Goal: Information Seeking & Learning: Check status

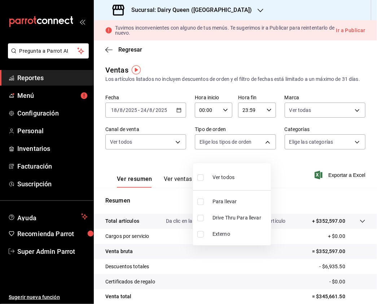
click at [202, 218] on input "checkbox" at bounding box center [200, 218] width 6 height 6
checkbox input "true"
click at [314, 152] on div at bounding box center [188, 152] width 377 height 304
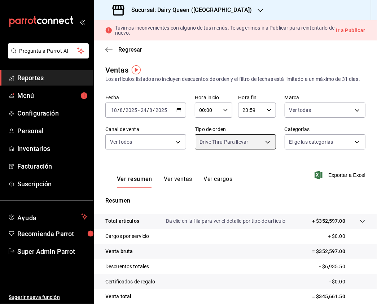
type input "058d66bd-a31d-4e05-9fb6-a2c186437ef1"
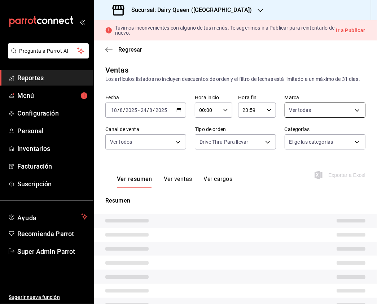
type input "4e7ba8f6-35dd-4195-851c-c1d1a9d07a1c"
type input "PARROT,UBER_EATS,RAPPI,DIDI_FOOD,ONLINE"
type input "058d66bd-a31d-4e05-9fb6-a2c186437ef1"
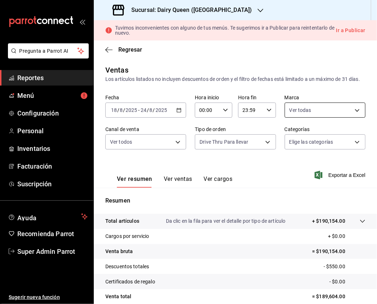
click at [322, 117] on body "Pregunta a Parrot AI Reportes Menú Configuración Personal Inventarios Facturaci…" at bounding box center [188, 152] width 377 height 304
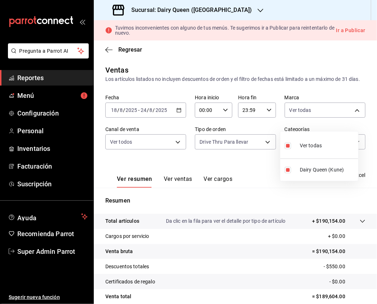
click at [167, 154] on div at bounding box center [188, 152] width 377 height 304
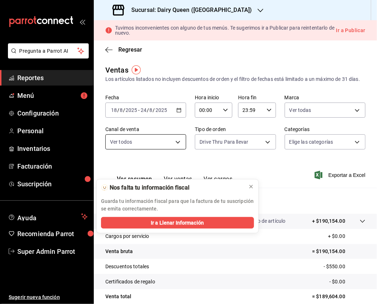
click at [175, 149] on body "Pregunta a Parrot AI Reportes Menú Configuración Personal Inventarios Facturaci…" at bounding box center [188, 152] width 377 height 304
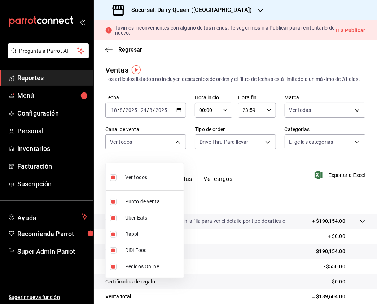
click at [276, 135] on div at bounding box center [188, 152] width 377 height 304
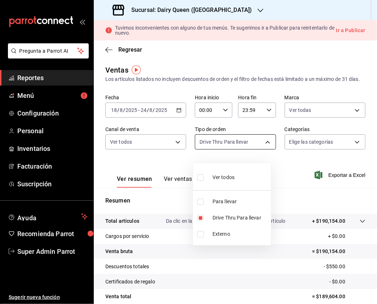
click at [261, 147] on body "Pregunta a Parrot AI Reportes Menú Configuración Personal Inventarios Facturaci…" at bounding box center [188, 152] width 377 height 304
click at [343, 148] on div at bounding box center [188, 152] width 377 height 304
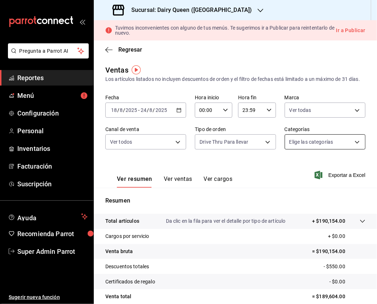
click at [350, 148] on body "Pregunta a Parrot AI Reportes Menú Configuración Personal Inventarios Facturaci…" at bounding box center [188, 152] width 377 height 304
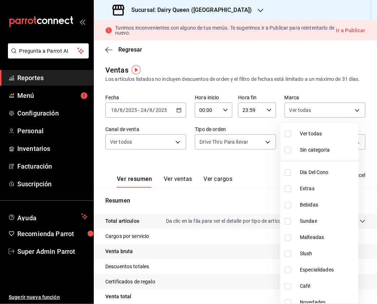
click at [287, 136] on input "checkbox" at bounding box center [288, 134] width 6 height 6
checkbox input "true"
type input "23b811d7-e6b5-42a4-8d66-7fca3700f57f,ee16a3f0-36f9-462e-91db-bd343b8b67ba,1daeb…"
checkbox input "true"
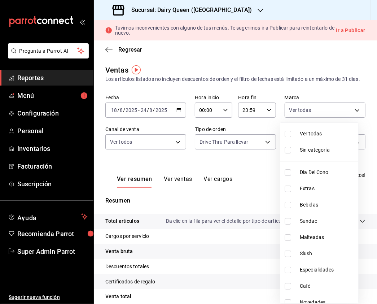
checkbox input "true"
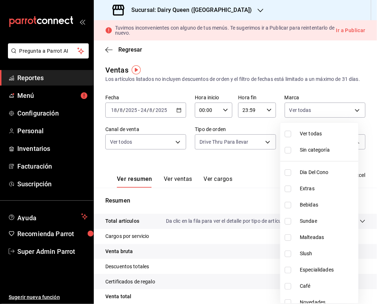
checkbox input "true"
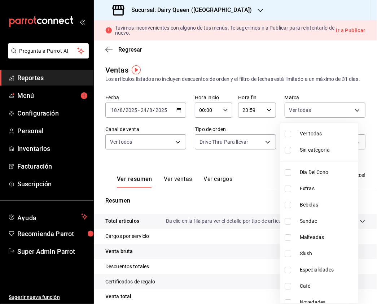
checkbox input "true"
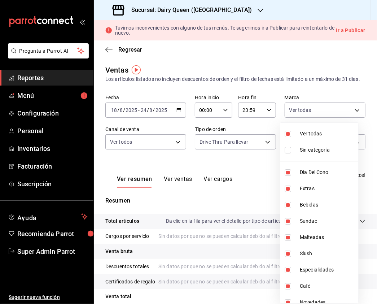
click at [220, 166] on div at bounding box center [188, 152] width 377 height 304
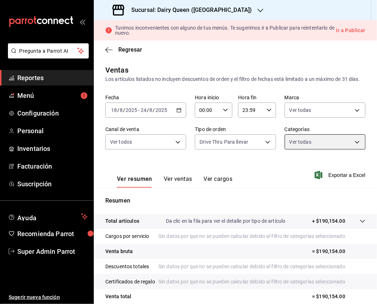
scroll to position [92, 0]
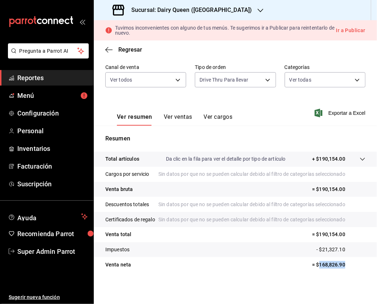
drag, startPoint x: 348, startPoint y: 266, endPoint x: 312, endPoint y: 264, distance: 35.8
click at [312, 264] on p "= $168,826.90" at bounding box center [338, 265] width 53 height 8
copy p "168,826.90"
click at [243, 96] on div "Ver resumen Ver ventas Ver cargos Exportar a Excel" at bounding box center [235, 111] width 283 height 30
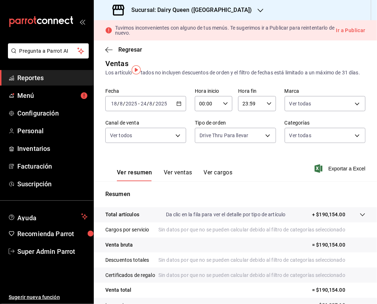
scroll to position [0, 0]
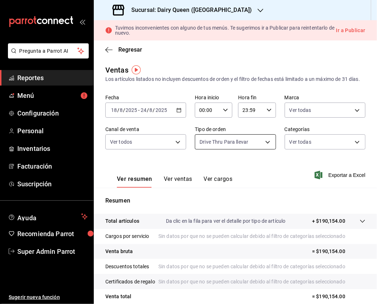
click at [256, 148] on body "Pregunta a Parrot AI Reportes Menú Configuración Personal Inventarios Facturaci…" at bounding box center [188, 152] width 377 height 304
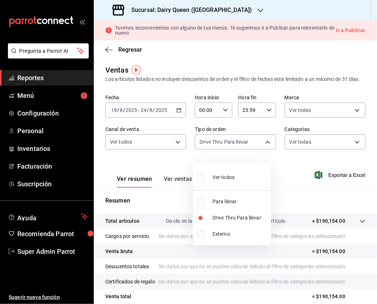
click at [200, 176] on input "checkbox" at bounding box center [200, 177] width 6 height 6
checkbox input "true"
click at [360, 149] on div at bounding box center [188, 152] width 377 height 304
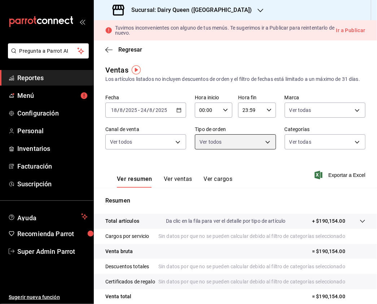
type input "685909ca-f2cc-44c7-ab0a-1687df3b7115,058d66bd-a31d-4e05-9fb6-a2c186437ef1,EXTER…"
checkbox input "true"
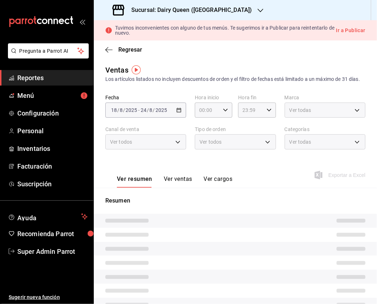
click at [351, 148] on div "Ver todas" at bounding box center [325, 141] width 81 height 15
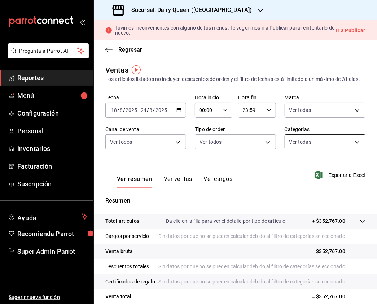
click at [351, 149] on body "Pregunta a Parrot AI Reportes Menú Configuración Personal Inventarios Facturaci…" at bounding box center [188, 152] width 377 height 304
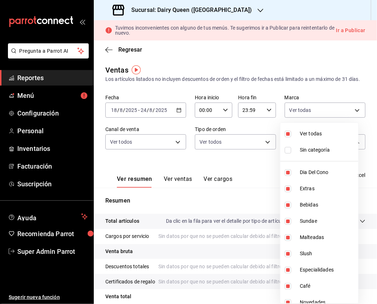
click at [286, 133] on input "checkbox" at bounding box center [288, 134] width 6 height 6
checkbox input "false"
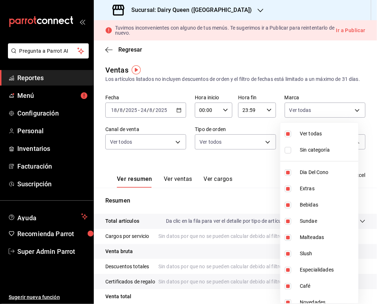
checkbox input "false"
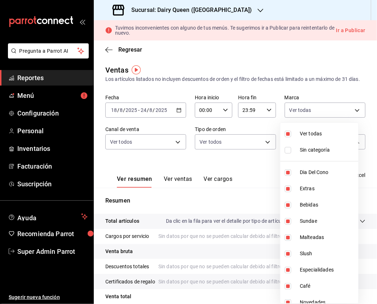
checkbox input "false"
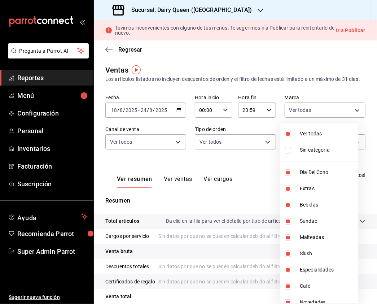
checkbox input "false"
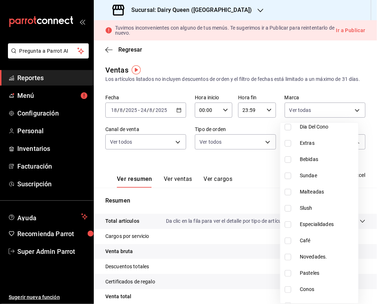
scroll to position [88, 0]
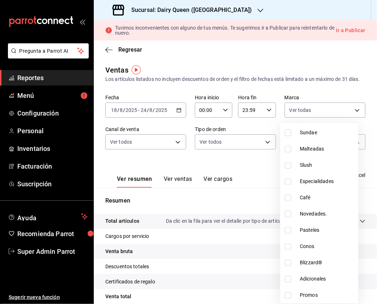
drag, startPoint x: 288, startPoint y: 230, endPoint x: 376, endPoint y: 184, distance: 99.2
click at [286, 230] on input "checkbox" at bounding box center [288, 230] width 6 height 6
checkbox input "true"
type input "1fd8a379-c1a4-4d17-8750-9d5c43b57d8b"
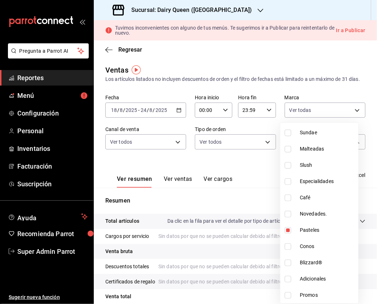
click at [361, 69] on div at bounding box center [188, 152] width 377 height 304
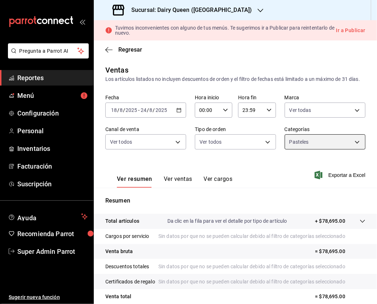
scroll to position [92, 0]
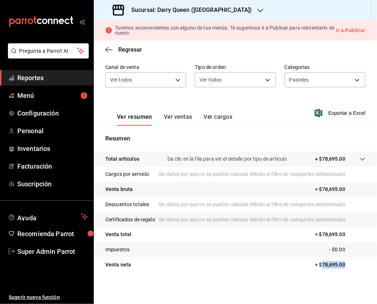
drag, startPoint x: 342, startPoint y: 262, endPoint x: 315, endPoint y: 265, distance: 27.3
click at [315, 265] on p "= $78,695.00" at bounding box center [340, 265] width 50 height 8
copy p "78,695.00"
click at [175, 113] on button "Ver ventas" at bounding box center [178, 119] width 28 height 12
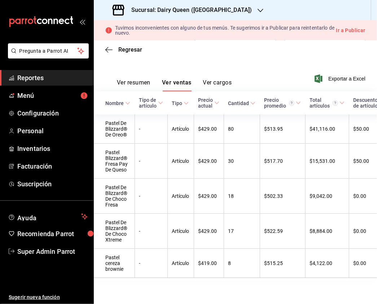
scroll to position [121, 0]
click at [257, 10] on icon "button" at bounding box center [260, 11] width 6 height 4
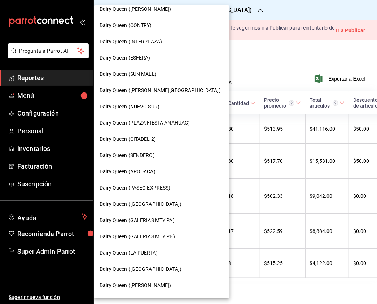
scroll to position [96, 0]
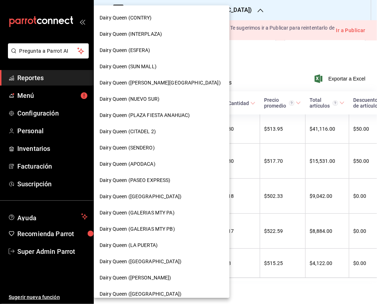
click at [160, 237] on div "Dairy Queen (LA PUERTA)" at bounding box center [162, 245] width 136 height 16
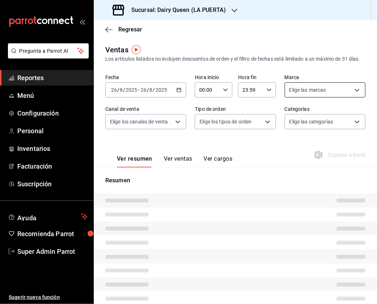
click at [313, 98] on body "Pregunta a Parrot AI Reportes Menú Configuración Personal Inventarios Facturaci…" at bounding box center [188, 152] width 377 height 304
type input "PARROT,UBER_EATS,RAPPI,DIDI_FOOD,ONLINE"
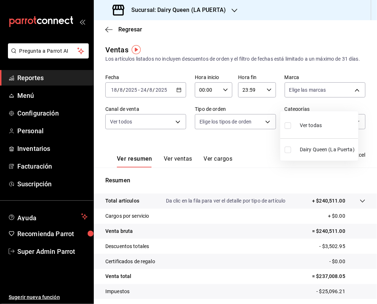
click at [290, 126] on input "checkbox" at bounding box center [288, 125] width 6 height 6
checkbox input "true"
type input "38905903-e02f-4eca-a265-bb872b531692"
checkbox input "true"
click at [157, 129] on div at bounding box center [188, 152] width 377 height 304
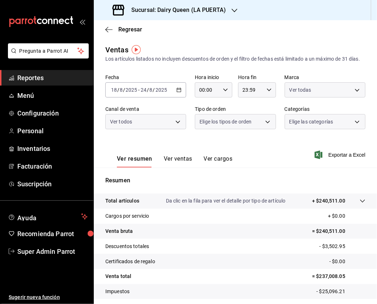
click at [174, 130] on body "Pregunta a Parrot AI Reportes Menú Configuración Personal Inventarios Facturaci…" at bounding box center [188, 152] width 377 height 304
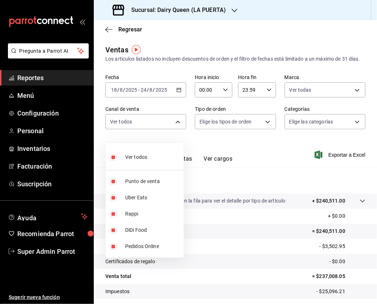
click at [225, 120] on div at bounding box center [188, 152] width 377 height 304
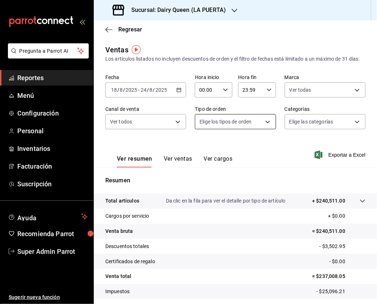
click at [259, 126] on body "Pregunta a Parrot AI Reportes Menú Configuración Personal Inventarios Facturaci…" at bounding box center [188, 152] width 377 height 304
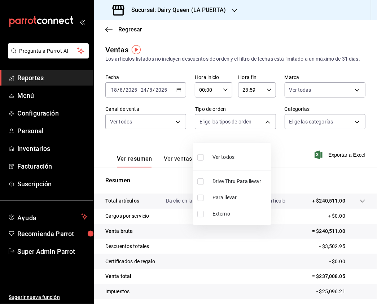
click at [202, 179] on input "checkbox" at bounding box center [200, 181] width 6 height 6
checkbox input "true"
type input "7990ceb5-6a15-4f0e-aa24-be972649f55b"
click at [312, 129] on div at bounding box center [188, 152] width 377 height 304
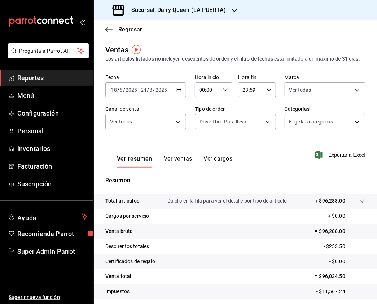
click at [330, 126] on body "Pregunta a Parrot AI Reportes Menú Configuración Personal Inventarios Facturaci…" at bounding box center [188, 152] width 377 height 304
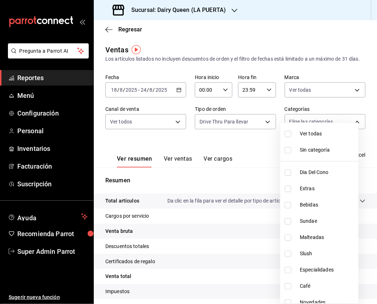
click at [287, 133] on input "checkbox" at bounding box center [288, 134] width 6 height 6
checkbox input "true"
type input "9af7475c-a0b8-4343-bd46-68df84526a26,bfdbee0a-b920-4e1c-9e0b-1179132fb5d7,80e25…"
checkbox input "true"
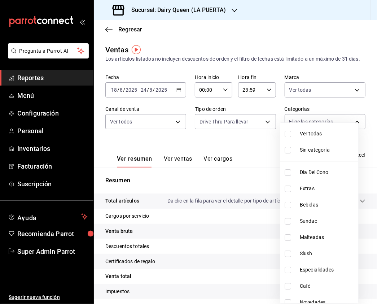
checkbox input "true"
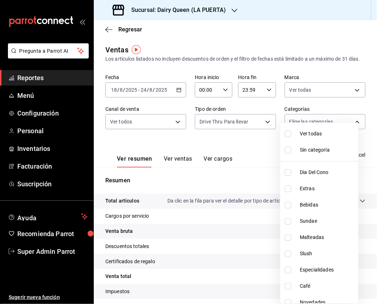
checkbox input "true"
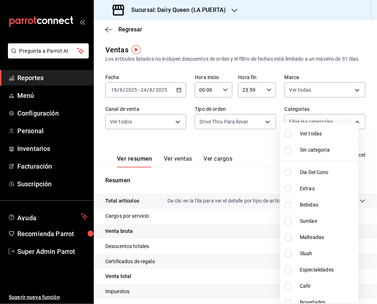
checkbox input "true"
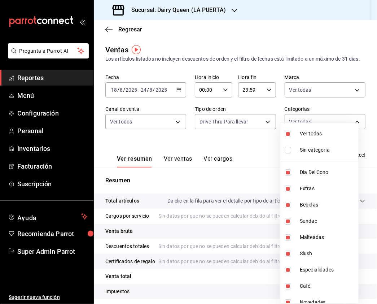
click at [236, 157] on div at bounding box center [188, 152] width 377 height 304
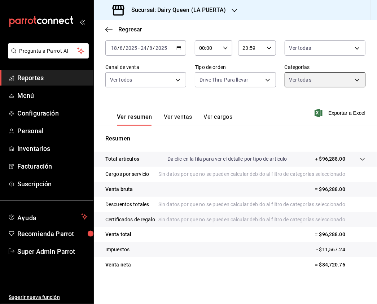
scroll to position [72, 0]
click at [175, 113] on button "Ver ventas" at bounding box center [178, 119] width 28 height 12
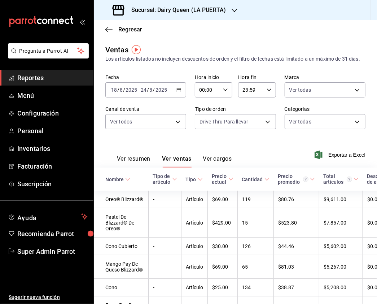
click at [136, 167] on button "Ver resumen" at bounding box center [134, 161] width 34 height 12
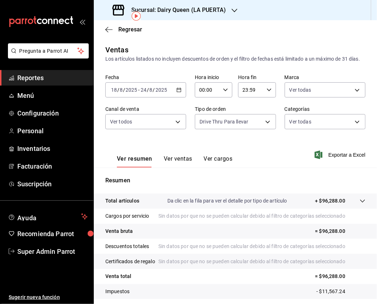
scroll to position [72, 0]
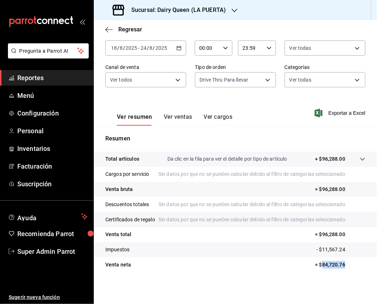
drag, startPoint x: 344, startPoint y: 266, endPoint x: 315, endPoint y: 270, distance: 29.1
click at [315, 270] on tr "Venta neta = $84,720.76" at bounding box center [235, 264] width 283 height 15
copy p "84,720.76"
drag, startPoint x: 289, startPoint y: 35, endPoint x: 300, endPoint y: 32, distance: 11.9
click at [289, 35] on div "Regresar" at bounding box center [235, 29] width 283 height 18
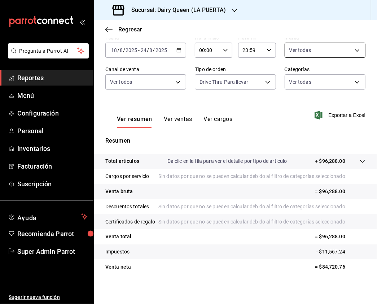
scroll to position [39, 0]
click at [342, 56] on body "Pregunta a Parrot AI Reportes Menú Configuración Personal Inventarios Facturaci…" at bounding box center [188, 152] width 377 height 304
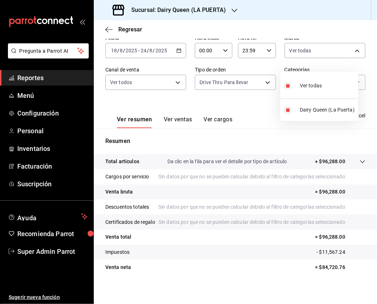
click at [127, 97] on div at bounding box center [188, 152] width 377 height 304
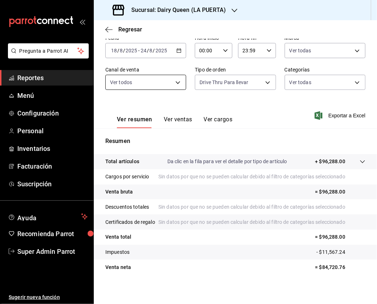
click at [169, 92] on body "Pregunta a Parrot AI Reportes Menú Configuración Personal Inventarios Facturaci…" at bounding box center [188, 152] width 377 height 304
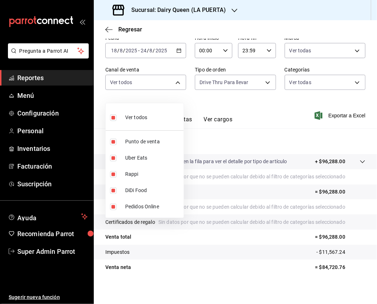
click at [217, 84] on div at bounding box center [188, 152] width 377 height 304
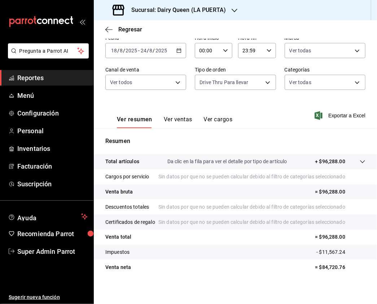
click at [256, 90] on body "Pregunta a Parrot AI Reportes Menú Configuración Personal Inventarios Facturaci…" at bounding box center [188, 152] width 377 height 304
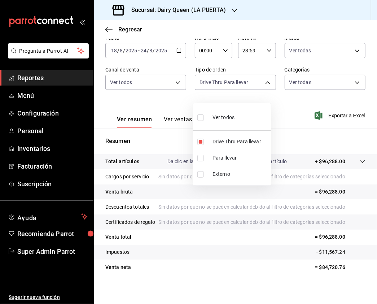
drag, startPoint x: 341, startPoint y: 82, endPoint x: 347, endPoint y: 89, distance: 8.7
click at [341, 82] on div at bounding box center [188, 152] width 377 height 304
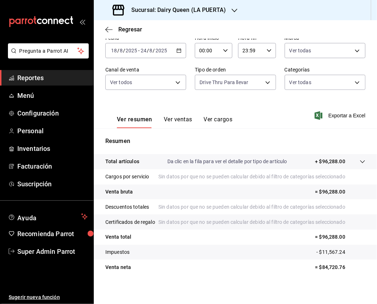
click at [349, 91] on body "Pregunta a Parrot AI Reportes Menú Configuración Personal Inventarios Facturaci…" at bounding box center [188, 152] width 377 height 304
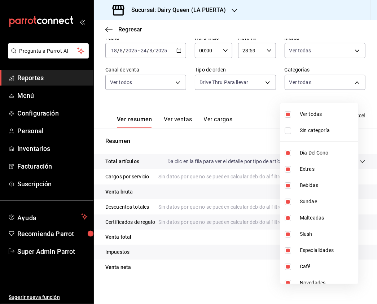
click at [262, 92] on div at bounding box center [188, 152] width 377 height 304
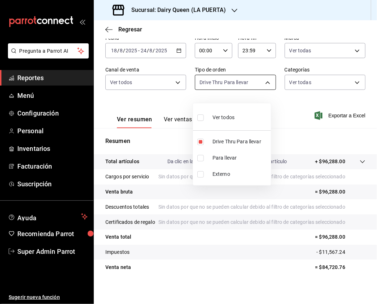
click at [262, 89] on body "Pregunta a Parrot AI Reportes Menú Configuración Personal Inventarios Facturaci…" at bounding box center [188, 152] width 377 height 304
click at [198, 117] on input "checkbox" at bounding box center [200, 117] width 6 height 6
checkbox input "true"
click at [323, 92] on div at bounding box center [188, 152] width 377 height 304
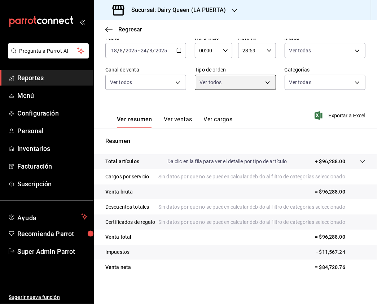
type input "7990ceb5-6a15-4f0e-aa24-be972649f55b,610e80ef-9d38-4f15-9f84-1c929a079ed7,EXTER…"
checkbox input "true"
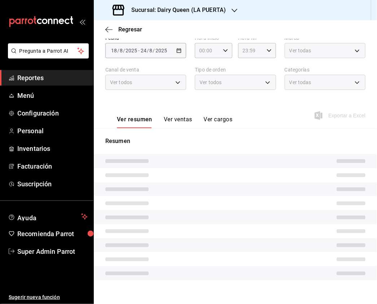
click at [351, 90] on div "Ver todas" at bounding box center [325, 82] width 81 height 15
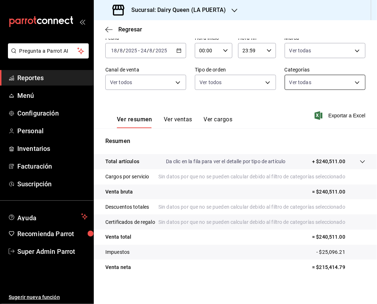
click at [348, 91] on body "Pregunta a Parrot AI Reportes Menú Configuración Personal Inventarios Facturaci…" at bounding box center [188, 152] width 377 height 304
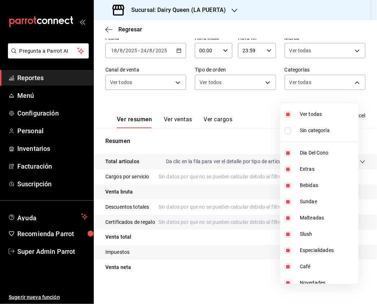
click at [288, 113] on input "checkbox" at bounding box center [288, 114] width 6 height 6
checkbox input "false"
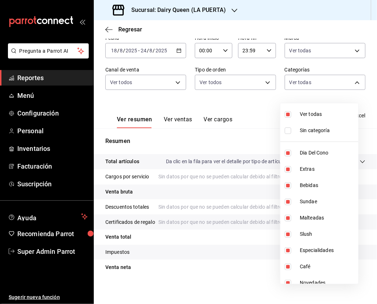
checkbox input "false"
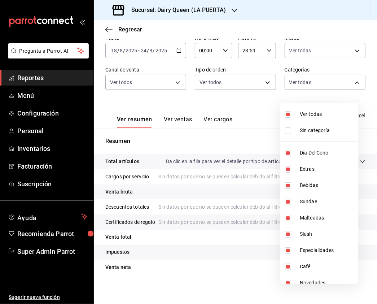
checkbox input "false"
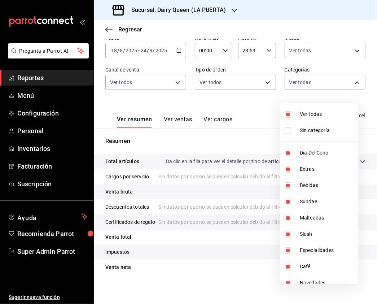
checkbox input "false"
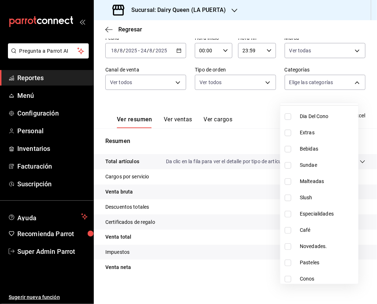
scroll to position [88, 0]
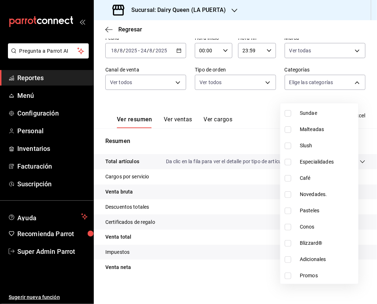
click at [289, 213] on input "checkbox" at bounding box center [288, 210] width 6 height 6
checkbox input "true"
type input "ddc89114-6966-40f2-bd68-db43ad2c641e"
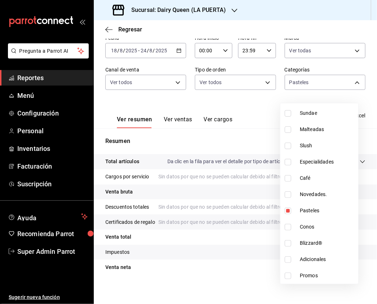
click at [364, 68] on div at bounding box center [188, 152] width 377 height 304
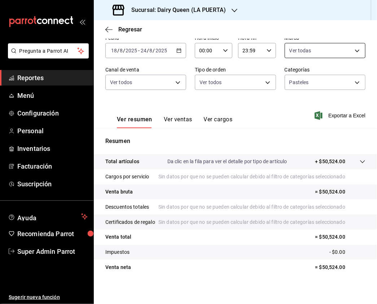
click at [344, 57] on body "Pregunta a Parrot AI Reportes Menú Configuración Personal Inventarios Facturaci…" at bounding box center [188, 152] width 377 height 304
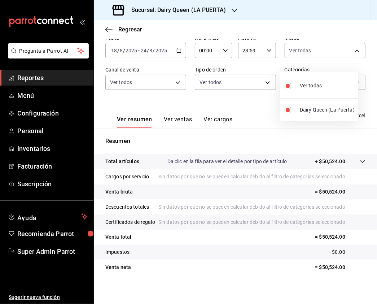
click at [244, 102] on div at bounding box center [188, 152] width 377 height 304
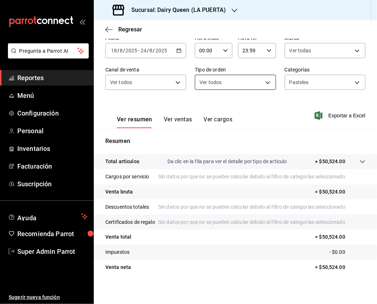
click at [262, 85] on body "Pregunta a Parrot AI Reportes Menú Configuración Personal Inventarios Facturaci…" at bounding box center [188, 152] width 377 height 304
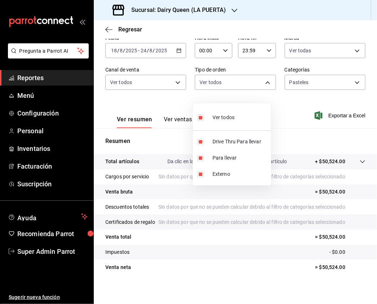
click at [304, 109] on div at bounding box center [188, 152] width 377 height 304
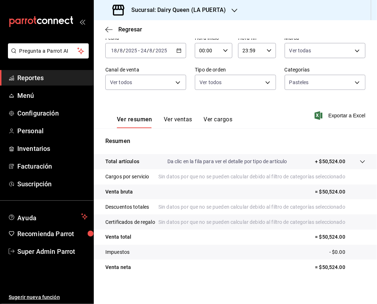
click at [324, 89] on body "Pregunta a Parrot AI Reportes Menú Configuración Personal Inventarios Facturaci…" at bounding box center [188, 152] width 377 height 304
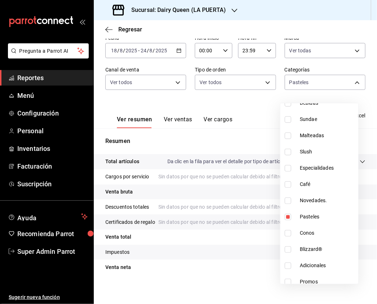
scroll to position [88, 0]
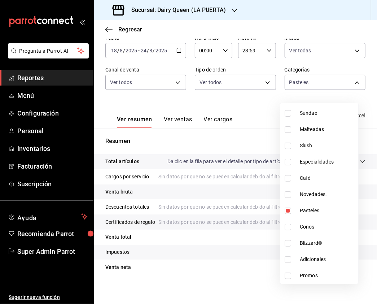
click at [258, 109] on div at bounding box center [188, 152] width 377 height 304
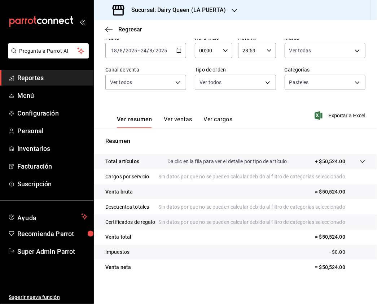
click at [169, 120] on div "Ver resumen Ver ventas Ver cargos" at bounding box center [168, 117] width 127 height 21
click at [176, 126] on button "Ver ventas" at bounding box center [178, 122] width 28 height 12
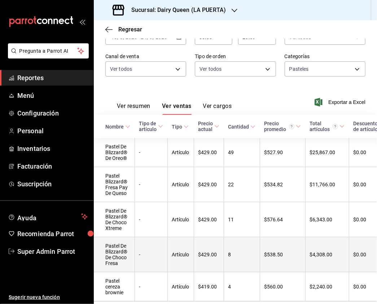
scroll to position [101, 0]
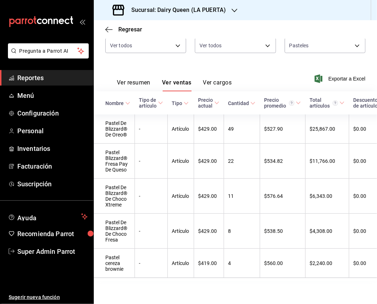
click at [211, 12] on h3 "Sucursal: Dairy Queen (LA PUERTA)" at bounding box center [176, 10] width 100 height 9
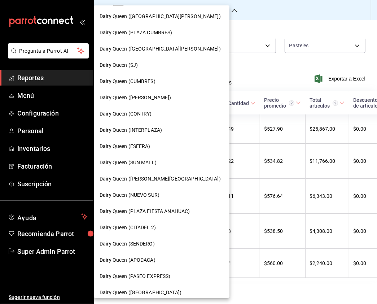
click at [155, 179] on span "Dairy Queen ([PERSON_NAME][GEOGRAPHIC_DATA])" at bounding box center [160, 179] width 121 height 8
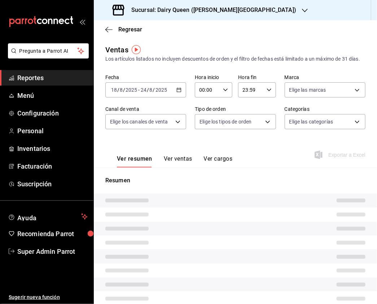
type input "PARROT,UBER_EATS,RAPPI,DIDI_FOOD,ONLINE"
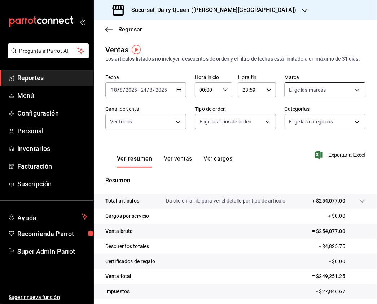
click at [318, 97] on body "Pregunta a Parrot AI Reportes Menú Configuración Personal Inventarios Facturaci…" at bounding box center [188, 152] width 377 height 304
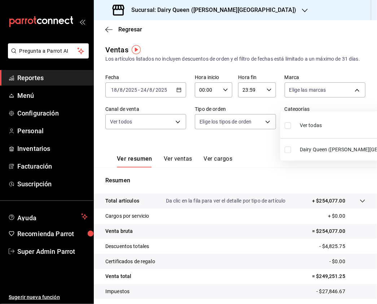
drag, startPoint x: 285, startPoint y: 124, endPoint x: 292, endPoint y: 127, distance: 7.8
click at [287, 130] on label at bounding box center [289, 125] width 9 height 10
click at [287, 129] on input "checkbox" at bounding box center [288, 125] width 6 height 6
checkbox input "false"
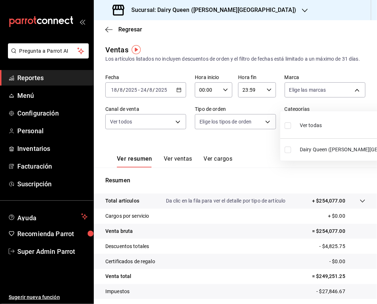
click at [287, 124] on input "checkbox" at bounding box center [288, 125] width 6 height 6
checkbox input "true"
type input "23631c36-085f-4f08-b1e8-19877edc4420"
checkbox input "true"
click at [152, 137] on div at bounding box center [188, 152] width 377 height 304
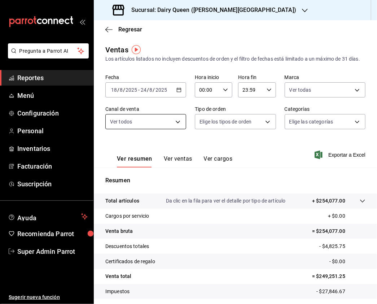
click at [172, 131] on body "Pregunta a Parrot AI Reportes Menú Configuración Personal Inventarios Facturaci…" at bounding box center [188, 152] width 377 height 304
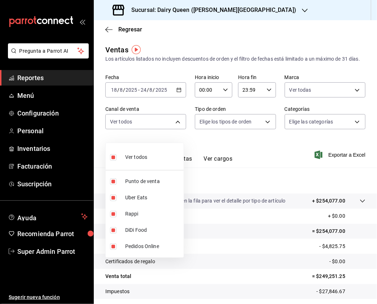
click at [252, 130] on div at bounding box center [188, 152] width 377 height 304
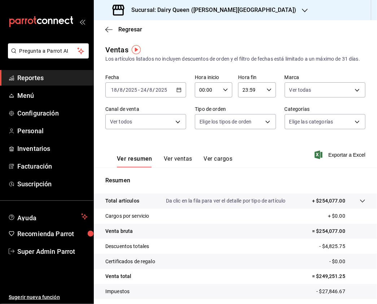
click at [257, 129] on body "Pregunta a Parrot AI Reportes Menú Configuración Personal Inventarios Facturaci…" at bounding box center [188, 152] width 377 height 304
click at [201, 199] on input "checkbox" at bounding box center [200, 197] width 6 height 6
checkbox input "true"
type input "357f4187-da00-4db5-84bf-3ed577da27a4"
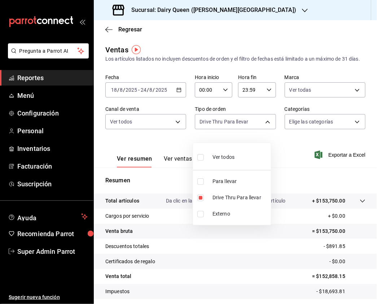
click at [312, 131] on div at bounding box center [188, 152] width 377 height 304
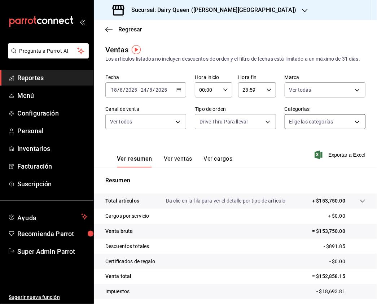
click at [322, 130] on body "Pregunta a Parrot AI Reportes Menú Configuración Personal Inventarios Facturaci…" at bounding box center [188, 152] width 377 height 304
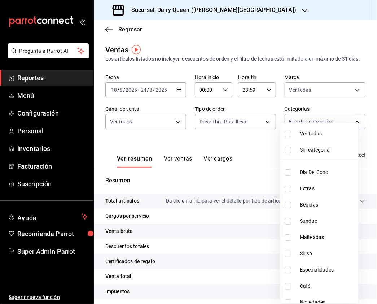
click at [287, 133] on input "checkbox" at bounding box center [288, 134] width 6 height 6
checkbox input "true"
type input "0f176b73-71d4-4276-9608-7c0b21977dfa,84308871-24b4-4b25-86b8-3b0428dc5668,c1d5f…"
checkbox input "true"
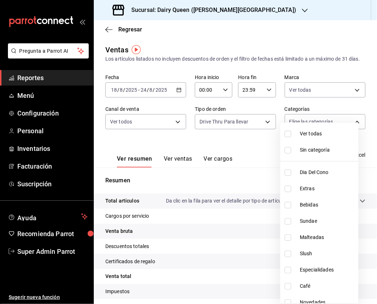
checkbox input "true"
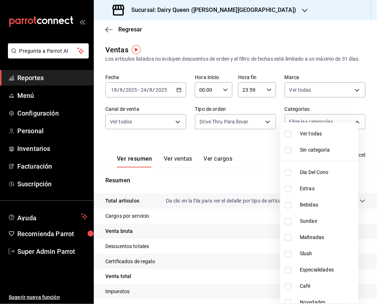
checkbox input "true"
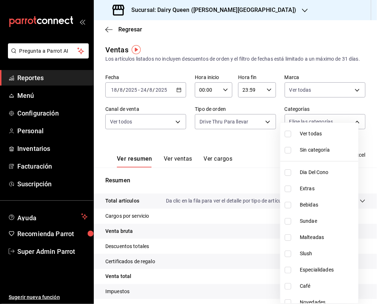
checkbox input "true"
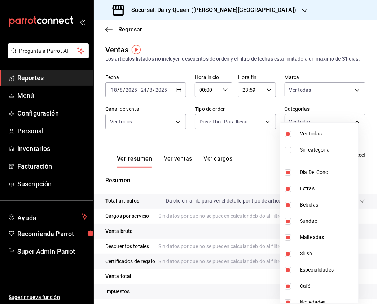
click at [178, 166] on div at bounding box center [188, 152] width 377 height 304
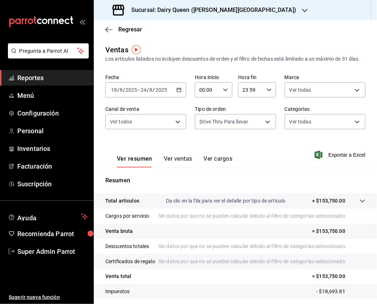
click at [178, 166] on button "Ver ventas" at bounding box center [178, 161] width 28 height 12
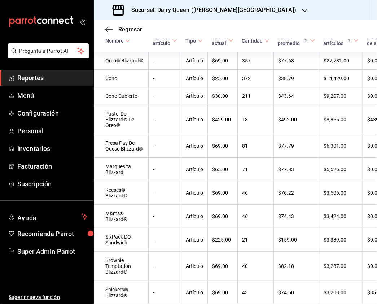
scroll to position [14, 0]
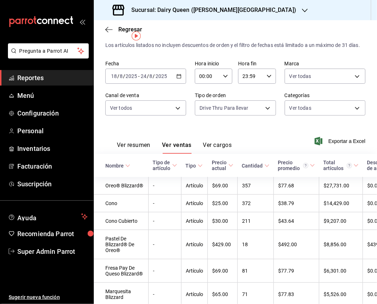
click at [143, 154] on button "Ver resumen" at bounding box center [134, 147] width 34 height 12
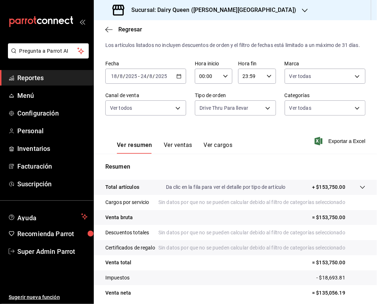
scroll to position [72, 0]
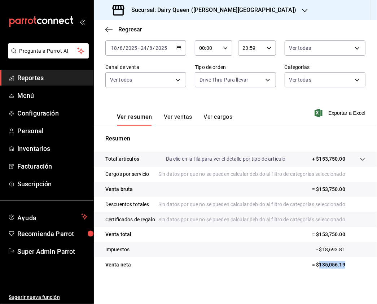
drag, startPoint x: 345, startPoint y: 268, endPoint x: 312, endPoint y: 266, distance: 32.9
click at [312, 266] on tr "Venta neta = $135,056.19" at bounding box center [235, 264] width 283 height 15
copy p "135,056.19"
click at [231, 63] on body "Pregunta a Parrot AI Reportes Menú Configuración Personal Inventarios Facturaci…" at bounding box center [188, 152] width 377 height 304
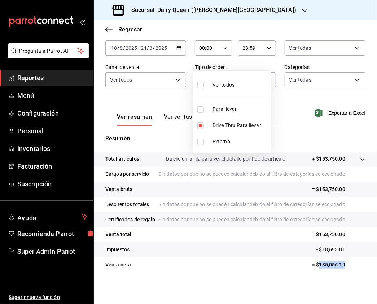
click at [201, 86] on input "checkbox" at bounding box center [200, 85] width 6 height 6
checkbox input "true"
type input "02f80432-8c93-4815-88e4-fecc71e99687,357f4187-da00-4db5-84bf-3ed577da27a4,EXTER…"
checkbox input "true"
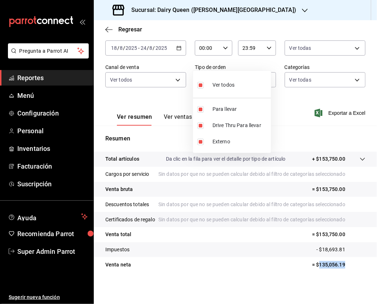
click at [323, 56] on div at bounding box center [188, 152] width 377 height 304
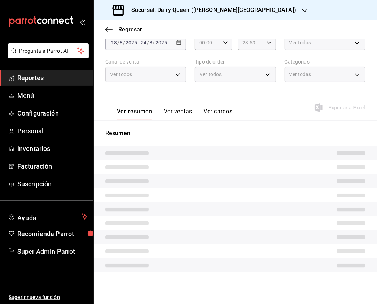
scroll to position [54, 0]
click at [327, 78] on div "Ver todas" at bounding box center [325, 74] width 81 height 15
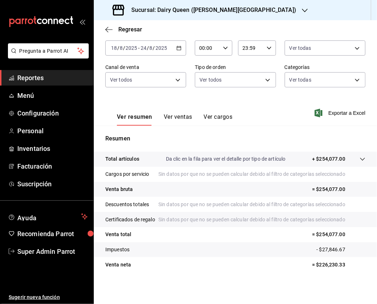
scroll to position [72, 0]
click at [342, 53] on body "Pregunta a Parrot AI Reportes Menú Configuración Personal Inventarios Facturaci…" at bounding box center [188, 152] width 377 height 304
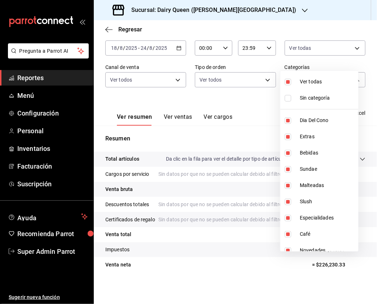
drag, startPoint x: 286, startPoint y: 82, endPoint x: 289, endPoint y: 85, distance: 4.1
click at [287, 83] on input "checkbox" at bounding box center [288, 82] width 6 height 6
checkbox input "false"
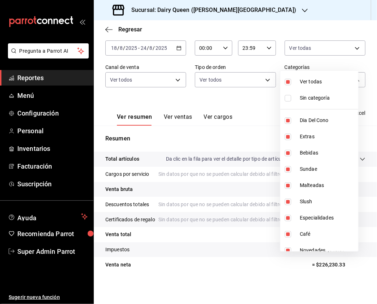
checkbox input "false"
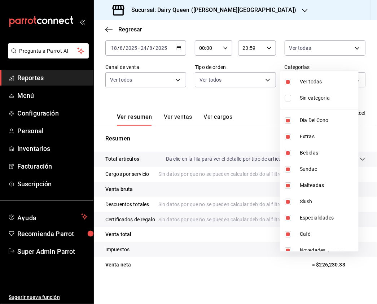
checkbox input "false"
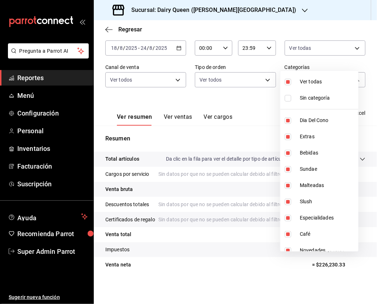
checkbox input "false"
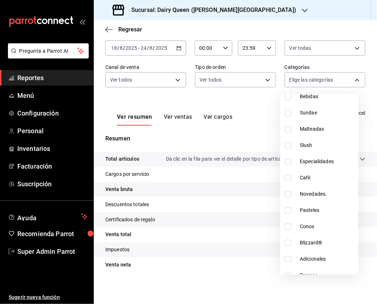
scroll to position [88, 0]
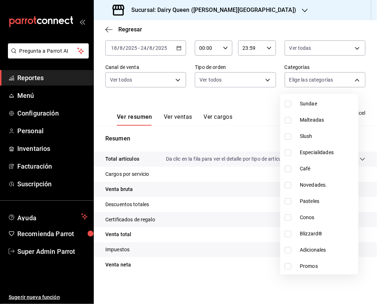
click at [286, 201] on input "checkbox" at bounding box center [288, 201] width 6 height 6
checkbox input "true"
type input "221f6d03-04b4-4f28-bbc6-f2e7be932fdc"
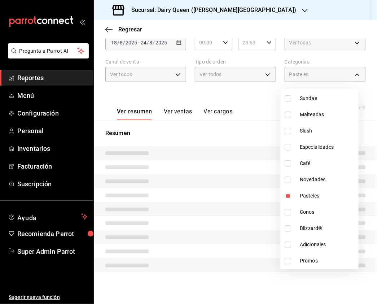
scroll to position [72, 0]
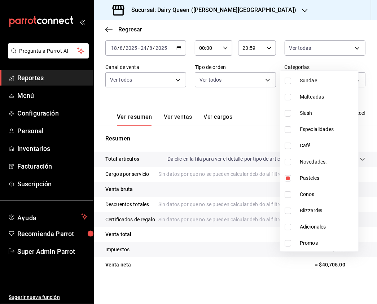
click at [238, 80] on div at bounding box center [188, 152] width 377 height 304
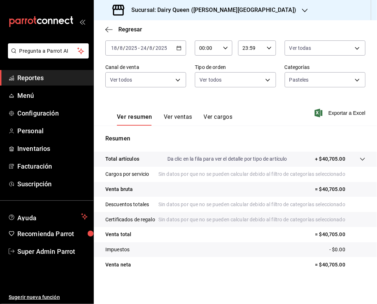
click at [172, 113] on button "Ver ventas" at bounding box center [178, 119] width 28 height 12
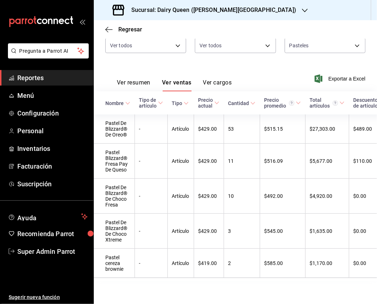
scroll to position [101, 0]
click at [202, 17] on div "Sucursal: Dairy Queen ([PERSON_NAME][GEOGRAPHIC_DATA])" at bounding box center [205, 10] width 211 height 20
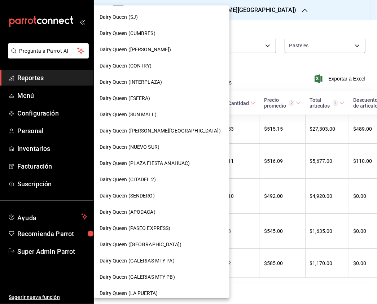
scroll to position [96, 0]
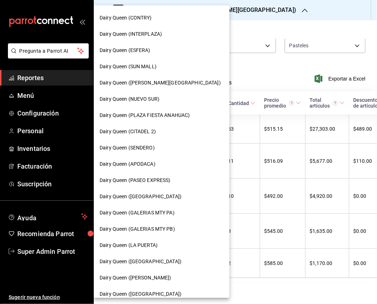
click at [168, 231] on span "Dairy Queen (GALERIAS MTY PB)" at bounding box center [137, 229] width 75 height 8
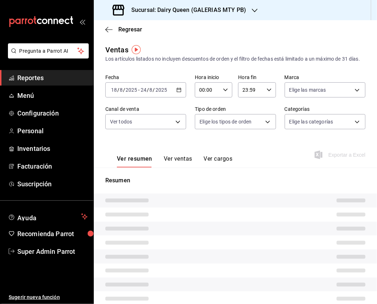
type input "PARROT,UBER_EATS,RAPPI,DIDI_FOOD,ONLINE"
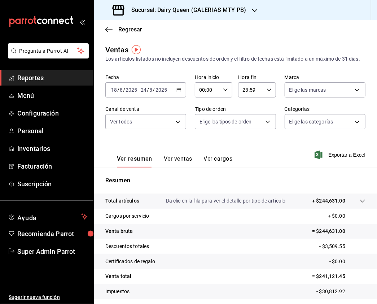
click at [276, 167] on div "Ver resumen Ver ventas Ver cargos Exportar a Excel" at bounding box center [235, 153] width 283 height 30
click at [340, 97] on body "Pregunta a Parrot AI Reportes Menú Configuración Personal Inventarios Facturaci…" at bounding box center [188, 152] width 377 height 304
click at [287, 128] on input "checkbox" at bounding box center [287, 125] width 6 height 6
checkbox input "true"
type input "871c92c3-e47e-4724-9e25-98c8886dac47"
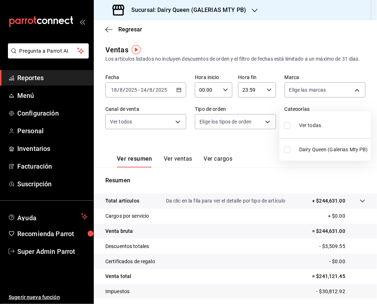
checkbox input "true"
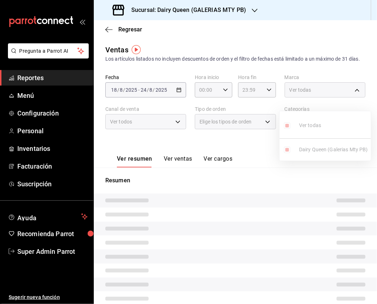
click at [172, 133] on div at bounding box center [188, 152] width 377 height 304
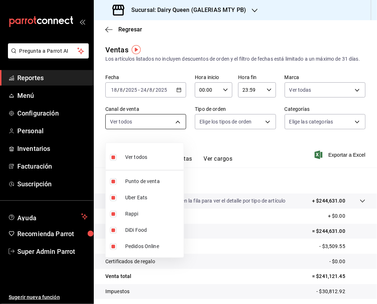
click at [169, 130] on body "Pregunta a Parrot AI Reportes Menú Configuración Personal Inventarios Facturaci…" at bounding box center [188, 152] width 377 height 304
click at [233, 131] on div at bounding box center [188, 152] width 377 height 304
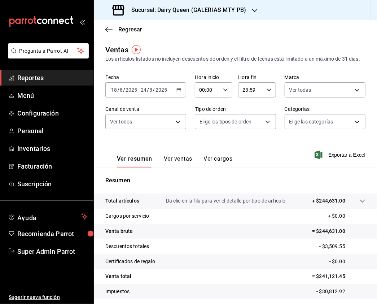
click at [247, 128] on body "Pregunta a Parrot AI Reportes Menú Configuración Personal Inventarios Facturaci…" at bounding box center [188, 152] width 377 height 304
click at [201, 155] on input "checkbox" at bounding box center [200, 157] width 6 height 6
checkbox input "true"
type input "75a33b77-adfc-40b5-836f-85dd4cde19ba,EXTERNAL"
checkbox input "true"
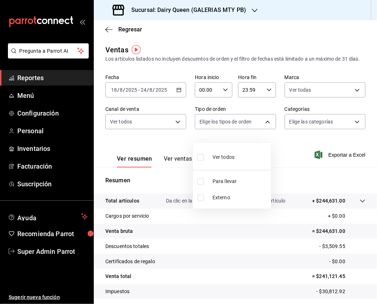
checkbox input "true"
click at [329, 125] on div at bounding box center [188, 152] width 377 height 304
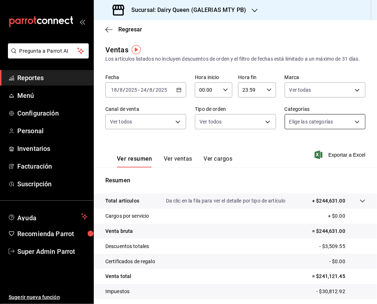
click at [335, 130] on body "Pregunta a Parrot AI Reportes Menú Configuración Personal Inventarios Facturaci…" at bounding box center [188, 152] width 377 height 304
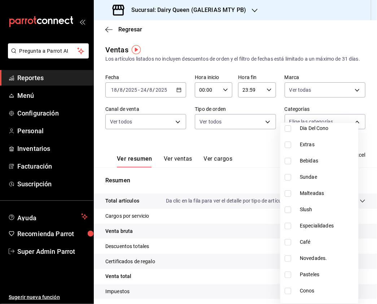
scroll to position [88, 0]
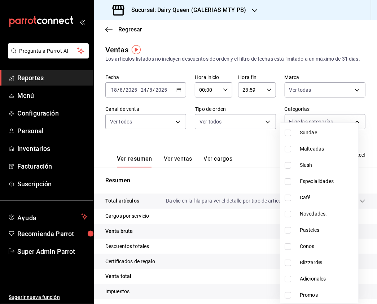
click at [288, 234] on li "Pasteles" at bounding box center [319, 230] width 78 height 16
type input "cedcea8e-17e9-42b2-ba88-fda6992ac40f"
checkbox input "true"
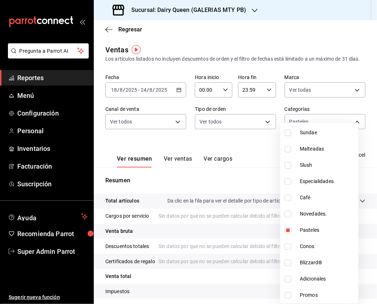
click at [364, 113] on div at bounding box center [188, 152] width 377 height 304
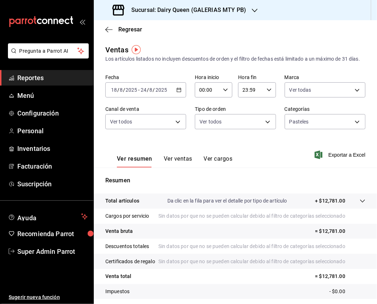
click at [176, 166] on button "Ver ventas" at bounding box center [178, 161] width 28 height 12
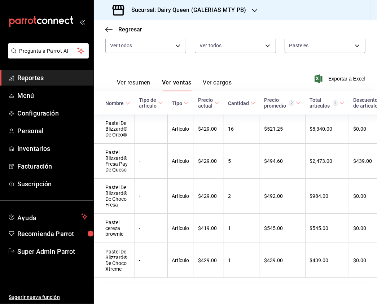
scroll to position [87, 0]
click at [207, 8] on h3 "Sucursal: Dairy Queen (GALERIAS MTY PB)" at bounding box center [186, 10] width 120 height 9
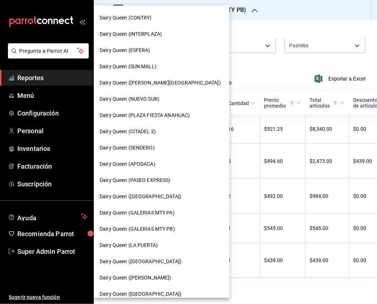
scroll to position [144, 0]
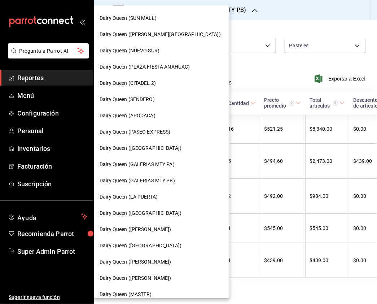
click at [162, 149] on div "Dairy Queen ([GEOGRAPHIC_DATA])" at bounding box center [162, 148] width 124 height 8
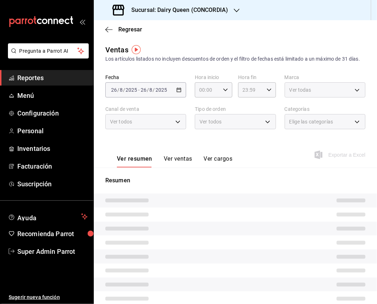
click at [358, 101] on div "Ventas Los artículos listados no incluyen descuentos de orden y el filtro de fe…" at bounding box center [235, 191] width 283 height 295
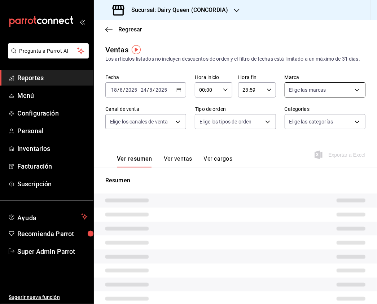
type input "PARROT,UBER_EATS,RAPPI,DIDI_FOOD,ONLINE"
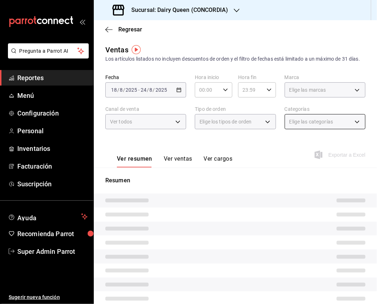
click at [348, 97] on div "Elige las marcas" at bounding box center [325, 89] width 81 height 15
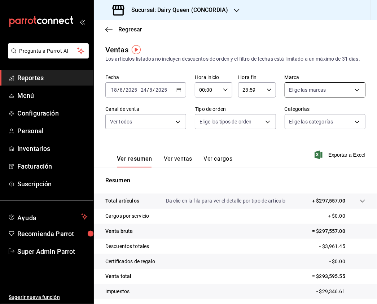
click at [345, 101] on body "Pregunta a Parrot AI Reportes Menú Configuración Personal Inventarios Facturaci…" at bounding box center [188, 152] width 377 height 304
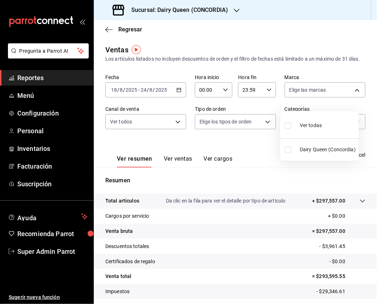
click at [289, 127] on input "checkbox" at bounding box center [288, 125] width 6 height 6
checkbox input "true"
type input "0fc1a996-66b5-4b94-97a2-56158908cf29"
checkbox input "true"
click at [184, 133] on div at bounding box center [188, 152] width 377 height 304
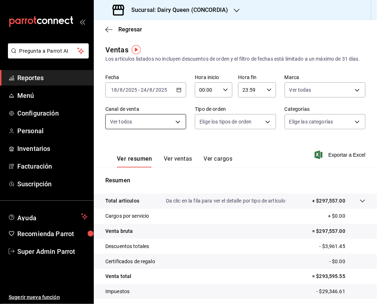
click at [175, 131] on body "Pregunta a Parrot AI Reportes Menú Configuración Personal Inventarios Facturaci…" at bounding box center [188, 152] width 377 height 304
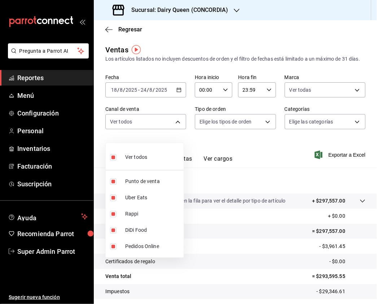
click at [252, 132] on div at bounding box center [188, 152] width 377 height 304
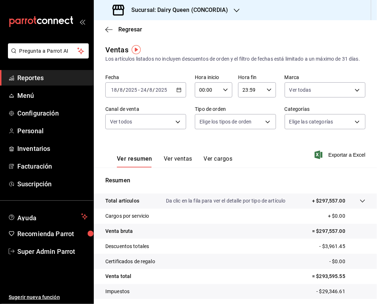
click at [258, 127] on div at bounding box center [188, 152] width 377 height 304
click at [258, 127] on body "Pregunta a Parrot AI Reportes Menú Configuración Personal Inventarios Facturaci…" at bounding box center [188, 152] width 377 height 304
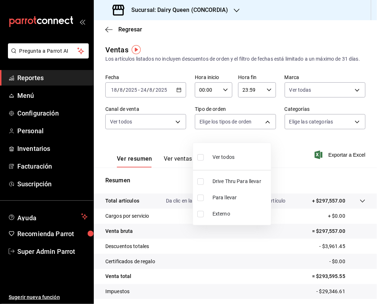
click at [201, 181] on input "checkbox" at bounding box center [200, 181] width 6 height 6
checkbox input "true"
type input "0e7e9d83-7c40-4762-a941-b125d9edb7ef"
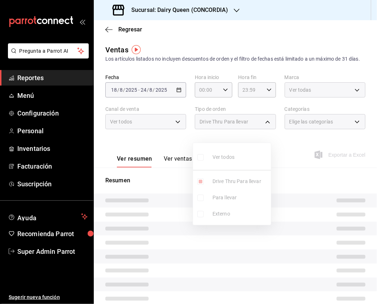
click at [325, 133] on div at bounding box center [188, 152] width 377 height 304
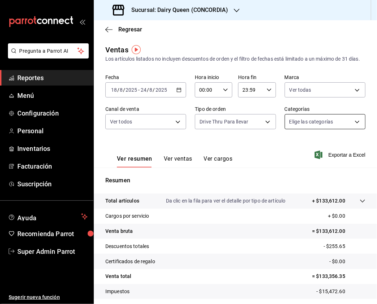
click at [351, 128] on body "Pregunta a Parrot AI Reportes Menú Configuración Personal Inventarios Facturaci…" at bounding box center [188, 152] width 377 height 304
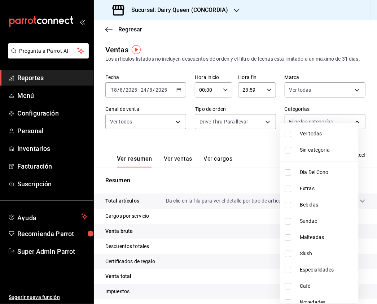
click at [286, 134] on input "checkbox" at bounding box center [288, 134] width 6 height 6
checkbox input "true"
type input "c57b874a-728d-407e-95d4-1cf7d3d8cf8c,ba562662-fd3e-4bca-93e0-36e22cfa0bcf,36500…"
checkbox input "true"
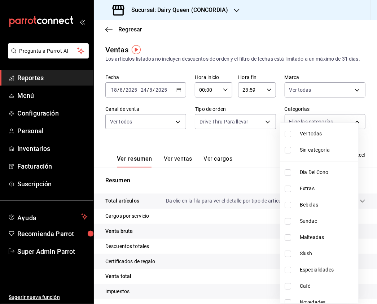
checkbox input "true"
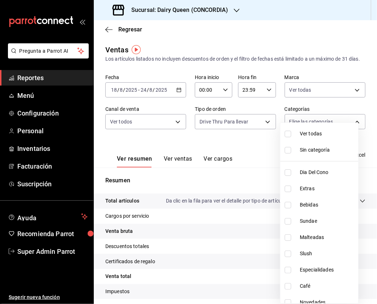
checkbox input "true"
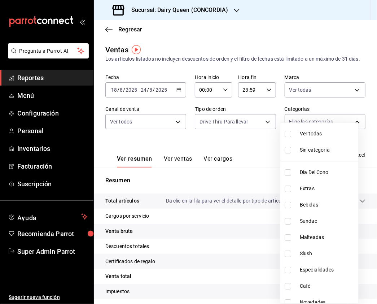
checkbox input "true"
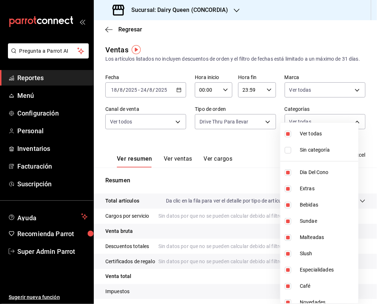
click at [261, 146] on div at bounding box center [188, 152] width 377 height 304
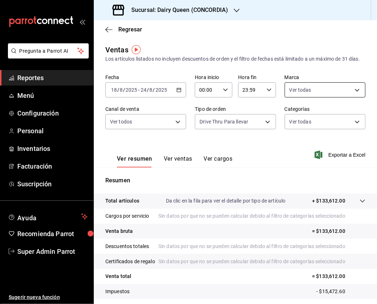
click at [350, 99] on body "Pregunta a Parrot AI Reportes Menú Configuración Personal Inventarios Facturaci…" at bounding box center [188, 152] width 377 height 304
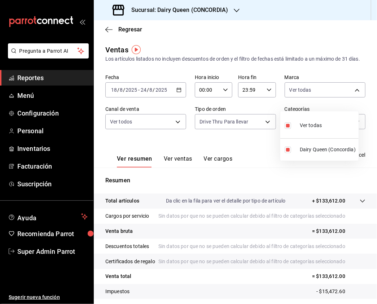
click at [154, 124] on div at bounding box center [188, 152] width 377 height 304
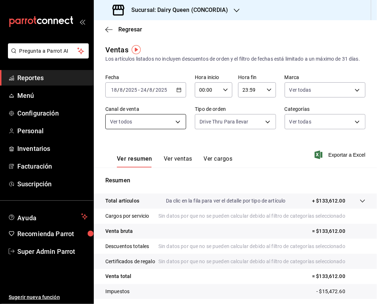
click at [174, 130] on body "Pregunta a Parrot AI Reportes Menú Configuración Personal Inventarios Facturaci…" at bounding box center [188, 152] width 377 height 304
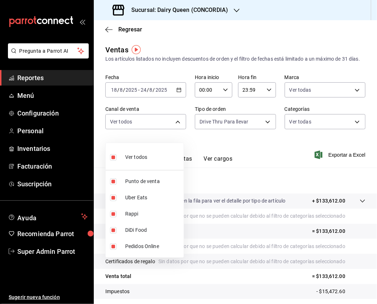
click at [265, 135] on div at bounding box center [188, 152] width 377 height 304
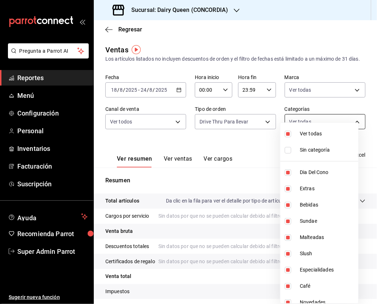
click at [316, 130] on body "Pregunta a Parrot AI Reportes Menú Configuración Personal Inventarios Facturaci…" at bounding box center [188, 152] width 377 height 304
click at [239, 146] on div at bounding box center [188, 152] width 377 height 304
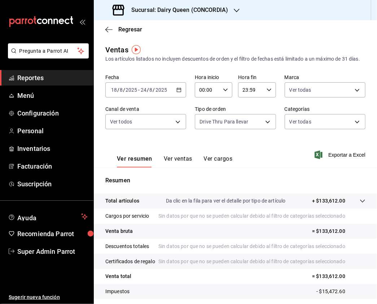
click at [175, 167] on button "Ver ventas" at bounding box center [178, 161] width 28 height 12
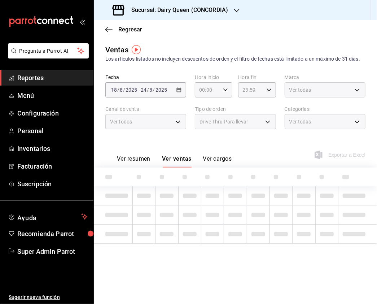
click at [132, 162] on button "Ver resumen" at bounding box center [134, 161] width 34 height 12
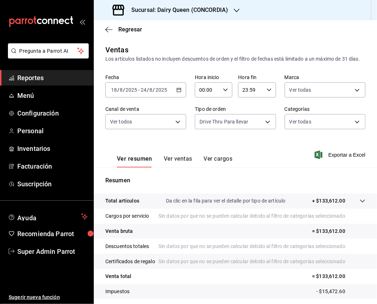
scroll to position [72, 0]
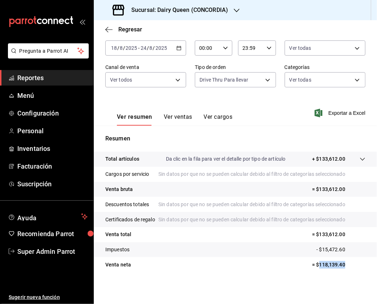
drag, startPoint x: 348, startPoint y: 264, endPoint x: 312, endPoint y: 265, distance: 36.1
click at [312, 265] on p "= $118,139.40" at bounding box center [338, 265] width 53 height 8
copy p "118,139.40"
click at [259, 62] on body "Pregunta a Parrot AI Reportes Menú Configuración Personal Inventarios Facturaci…" at bounding box center [188, 152] width 377 height 304
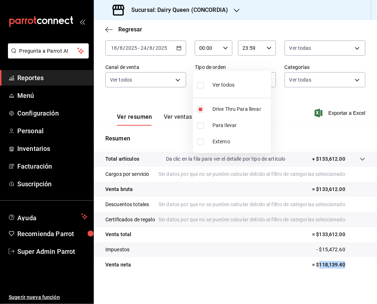
click at [202, 83] on input "checkbox" at bounding box center [200, 85] width 6 height 6
checkbox input "true"
click at [315, 54] on div at bounding box center [188, 152] width 377 height 304
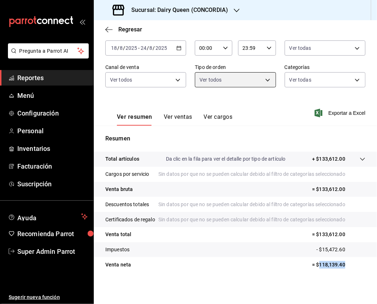
type input "0e7e9d83-7c40-4762-a941-b125d9edb7ef,293d8817-d02e-4f7a-9667-977835069751,EXTER…"
checkbox input "true"
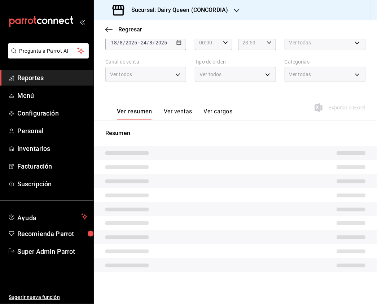
click at [345, 52] on div "Fecha [DATE] [DATE] - [DATE] [DATE] Hora inicio 00:00 Hora inicio Hora fin 23:5…" at bounding box center [235, 58] width 260 height 63
click at [333, 72] on div "Ver todas" at bounding box center [325, 74] width 81 height 15
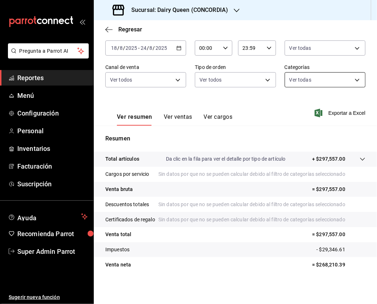
click at [345, 75] on body "Pregunta a Parrot AI Reportes Menú Configuración Personal Inventarios Facturaci…" at bounding box center [188, 152] width 377 height 304
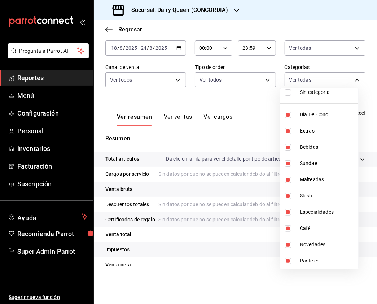
scroll to position [0, 0]
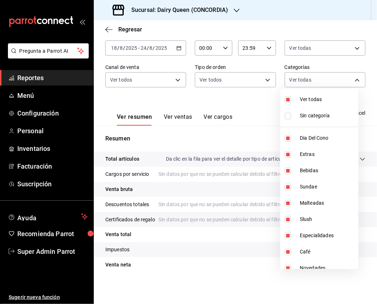
click at [287, 100] on input "checkbox" at bounding box center [288, 99] width 6 height 6
checkbox input "false"
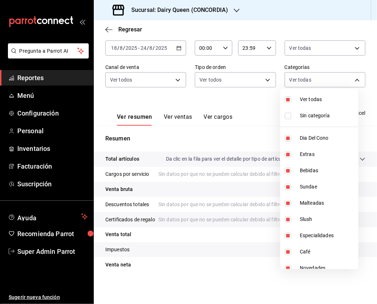
checkbox input "false"
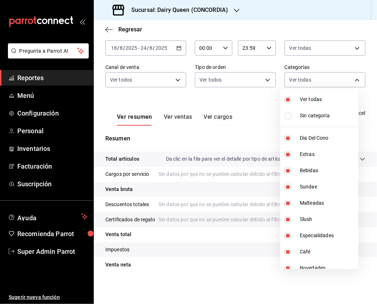
checkbox input "false"
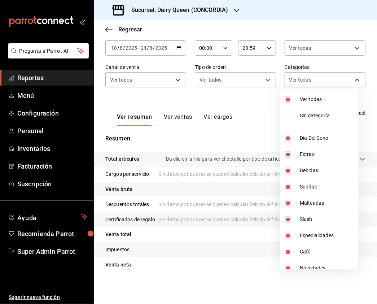
checkbox input "false"
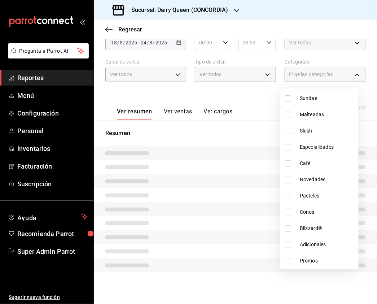
scroll to position [49, 0]
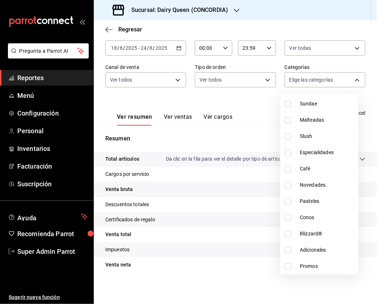
click at [289, 203] on input "checkbox" at bounding box center [288, 201] width 6 height 6
checkbox input "true"
type input "6b45e727-62c7-4a74-9c87-6ee3a332cfd3"
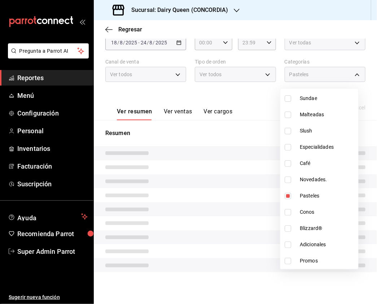
scroll to position [54, 0]
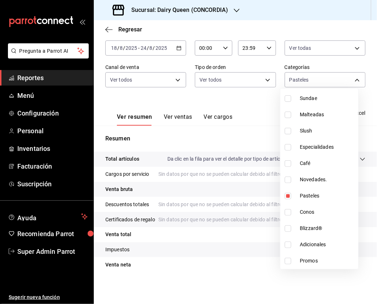
click at [264, 95] on div at bounding box center [188, 152] width 377 height 304
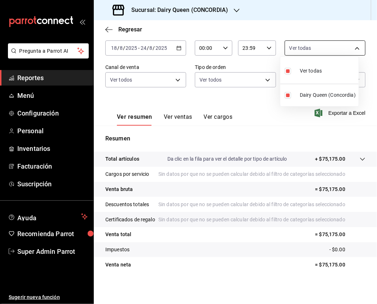
click at [336, 41] on body "Pregunta a Parrot AI Reportes Menú Configuración Personal Inventarios Facturaci…" at bounding box center [188, 152] width 377 height 304
click at [258, 120] on div at bounding box center [188, 152] width 377 height 304
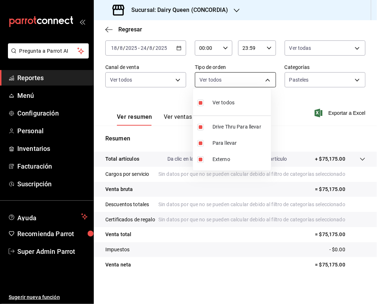
click at [239, 80] on body "Pregunta a Parrot AI Reportes Menú Configuración Personal Inventarios Facturaci…" at bounding box center [188, 152] width 377 height 304
click at [296, 91] on div at bounding box center [188, 152] width 377 height 304
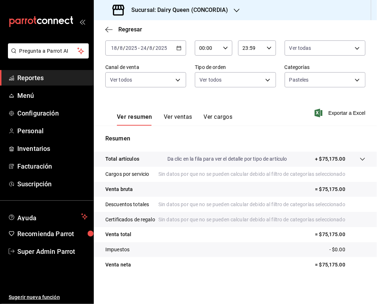
click at [308, 78] on body "Pregunta a Parrot AI Reportes Menú Configuración Personal Inventarios Facturaci…" at bounding box center [188, 152] width 377 height 304
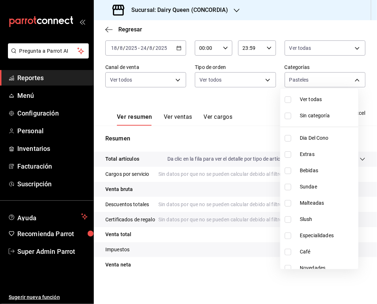
click at [251, 107] on div at bounding box center [188, 152] width 377 height 304
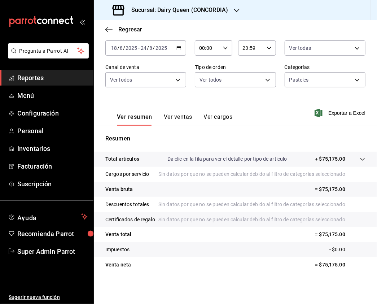
click at [177, 114] on button "Ver ventas" at bounding box center [178, 119] width 28 height 12
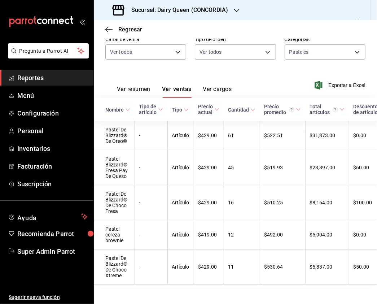
scroll to position [101, 0]
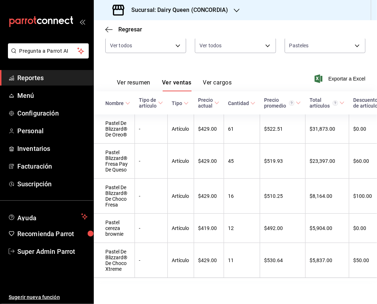
click at [198, 10] on h3 "Sucursal: Dairy Queen (CONCORDIA)" at bounding box center [177, 10] width 102 height 9
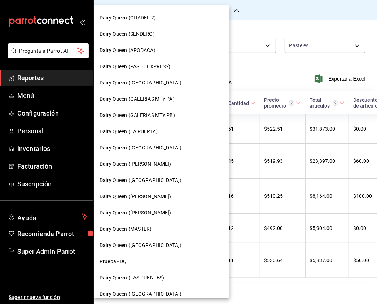
scroll to position [192, 0]
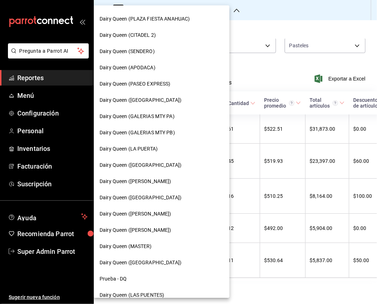
click at [188, 111] on div "Dairy Queen (GALERIAS MTY PA)" at bounding box center [162, 116] width 136 height 16
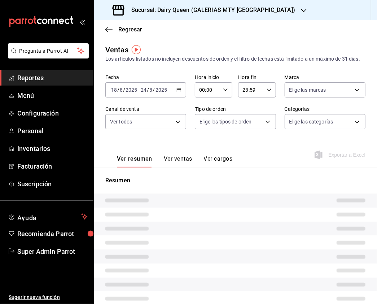
type input "PARROT,UBER_EATS,RAPPI,DIDI_FOOD,ONLINE"
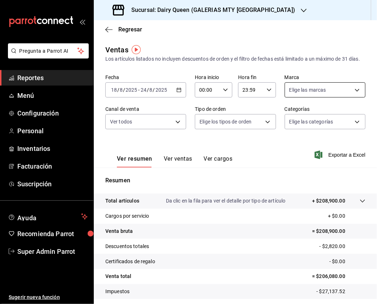
click at [334, 100] on body "Pregunta a Parrot AI Reportes Menú Configuración Personal Inventarios Facturaci…" at bounding box center [188, 152] width 377 height 304
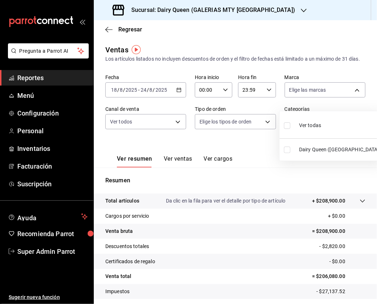
click at [286, 124] on input "checkbox" at bounding box center [287, 125] width 6 height 6
checkbox input "true"
type input "5094044f-c045-4c06-987a-08ccc3c1385d"
checkbox input "true"
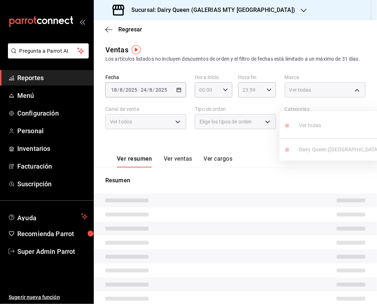
click at [155, 131] on div at bounding box center [188, 152] width 377 height 304
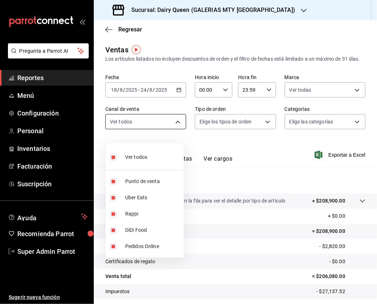
click at [167, 131] on body "Pregunta a Parrot AI Reportes Menú Configuración Personal Inventarios Facturaci…" at bounding box center [188, 152] width 377 height 304
click at [264, 129] on div at bounding box center [188, 152] width 377 height 304
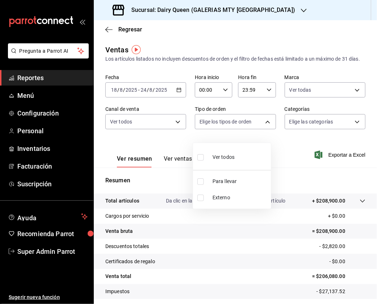
click at [264, 128] on body "Pregunta a Parrot AI Reportes Menú Configuración Personal Inventarios Facturaci…" at bounding box center [188, 152] width 377 height 304
click at [201, 155] on input "checkbox" at bounding box center [200, 157] width 6 height 6
checkbox input "true"
type input "19d1acb5-9096-4a02-b34d-186fafe35249,EXTERNAL"
checkbox input "true"
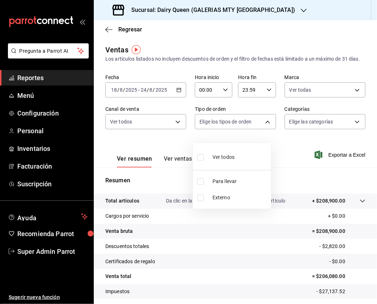
checkbox input "true"
click at [336, 124] on div at bounding box center [188, 152] width 377 height 304
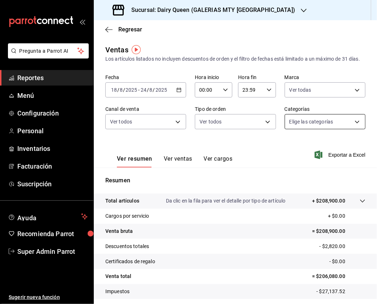
click at [336, 126] on body "Pregunta a Parrot AI Reportes Menú Configuración Personal Inventarios Facturaci…" at bounding box center [188, 152] width 377 height 304
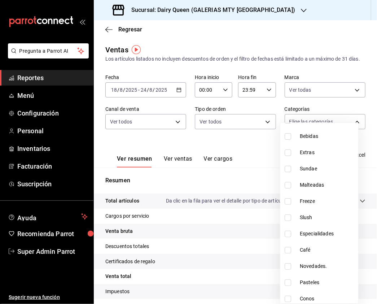
scroll to position [121, 0]
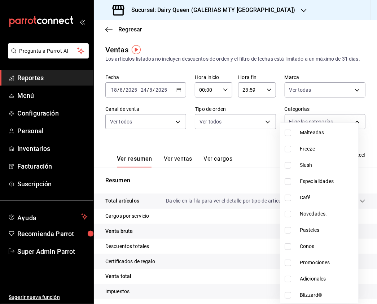
click at [289, 229] on input "checkbox" at bounding box center [288, 230] width 6 height 6
checkbox input "true"
type input "bf106271-3638-47d7-99a1-677043eff850"
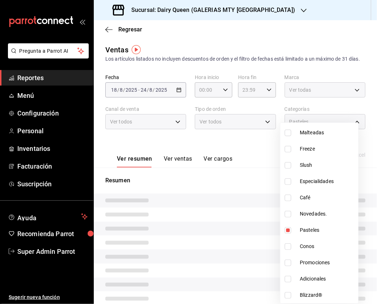
click at [253, 161] on div at bounding box center [188, 152] width 377 height 304
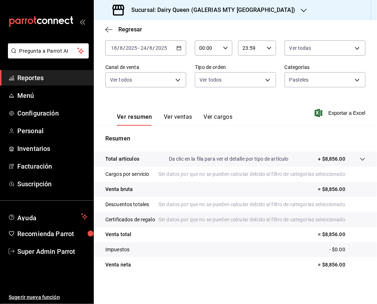
scroll to position [72, 0]
click at [187, 113] on button "Ver ventas" at bounding box center [178, 119] width 28 height 12
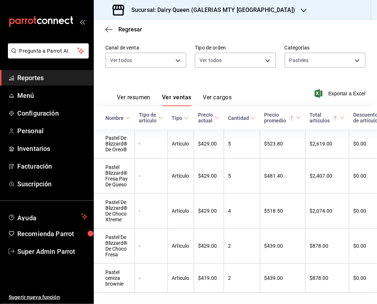
scroll to position [87, 0]
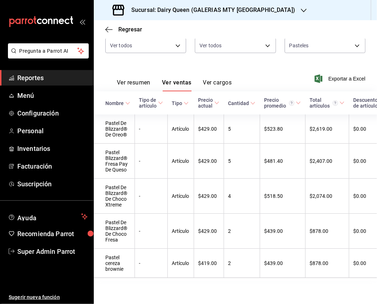
click at [184, 5] on div "Sucursal: Dairy Queen (GALERIAS MTY [GEOGRAPHIC_DATA])" at bounding box center [205, 10] width 210 height 20
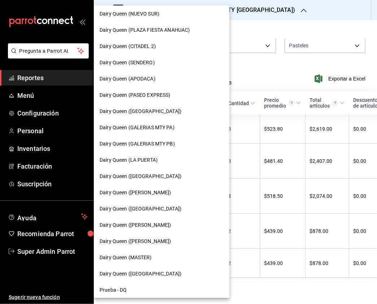
scroll to position [240, 0]
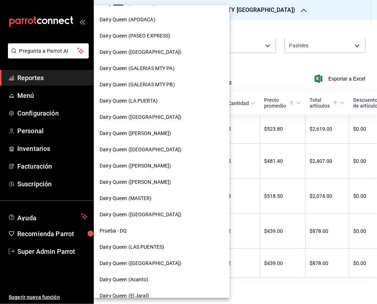
click at [160, 147] on span "Dairy Queen ([GEOGRAPHIC_DATA])" at bounding box center [141, 150] width 82 height 8
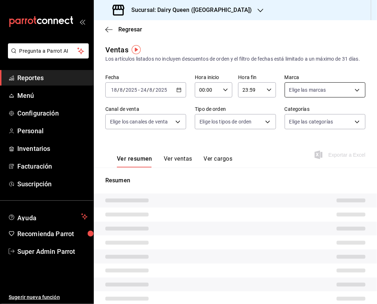
type input "PARROT,UBER_EATS,RAPPI,DIDI_FOOD,ONLINE"
click at [311, 93] on span "Elige las marcas" at bounding box center [307, 89] width 37 height 7
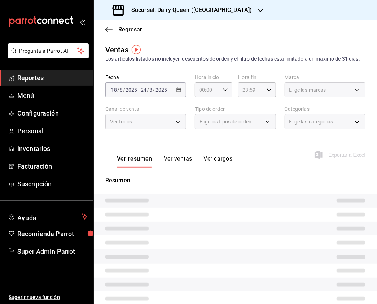
click at [319, 93] on span "Elige las marcas" at bounding box center [307, 89] width 37 height 7
click at [322, 97] on body "Pregunta a Parrot AI Reportes Menú Configuración Personal Inventarios Facturaci…" at bounding box center [188, 152] width 377 height 304
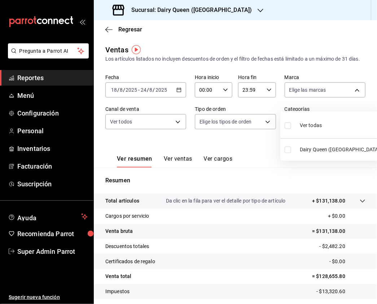
click at [286, 126] on input "checkbox" at bounding box center [288, 125] width 6 height 6
checkbox input "true"
click at [164, 128] on div at bounding box center [188, 152] width 377 height 304
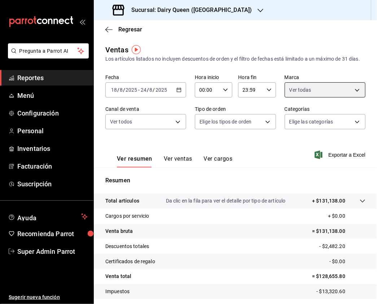
type input "a102e88a-8f9a-41ef-a170-aceb366ec7c4"
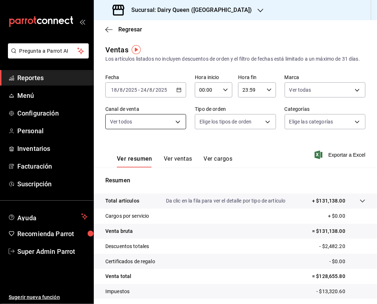
click at [175, 129] on body "Pregunta a Parrot AI Reportes Menú Configuración Personal Inventarios Facturaci…" at bounding box center [188, 152] width 377 height 304
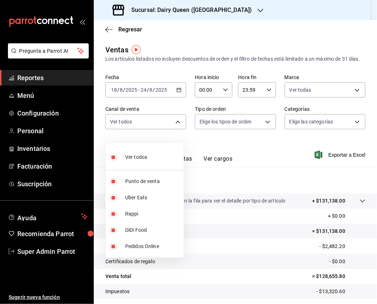
click at [245, 127] on div at bounding box center [188, 152] width 377 height 304
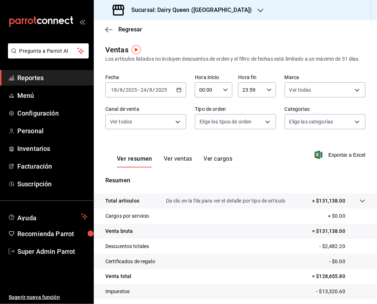
click at [263, 125] on div at bounding box center [188, 152] width 377 height 304
click at [263, 129] on body "Pregunta a Parrot AI Reportes Menú Configuración Personal Inventarios Facturaci…" at bounding box center [188, 152] width 377 height 304
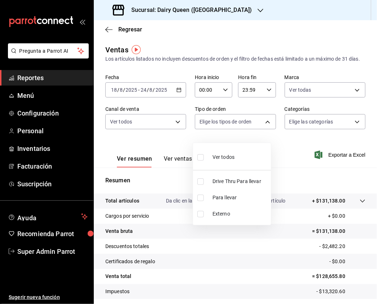
click at [200, 157] on input "checkbox" at bounding box center [200, 157] width 6 height 6
checkbox input "true"
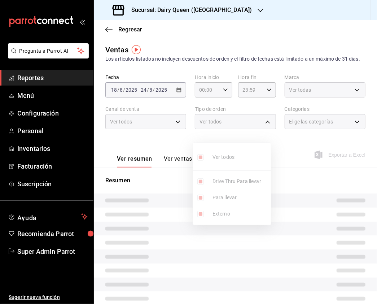
click at [299, 135] on div at bounding box center [188, 152] width 377 height 304
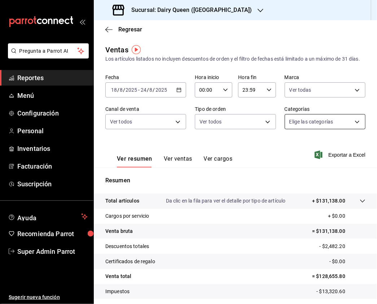
click at [304, 131] on body "Pregunta a Parrot AI Reportes Menú Configuración Personal Inventarios Facturaci…" at bounding box center [188, 152] width 377 height 304
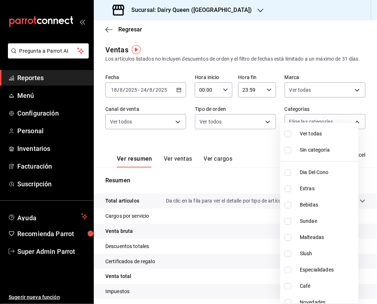
scroll to position [88, 0]
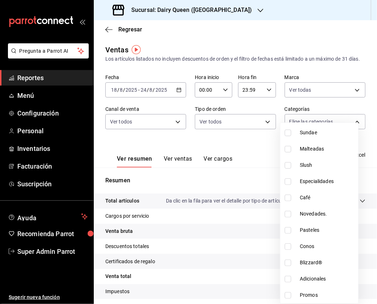
click at [289, 228] on input "checkbox" at bounding box center [288, 230] width 6 height 6
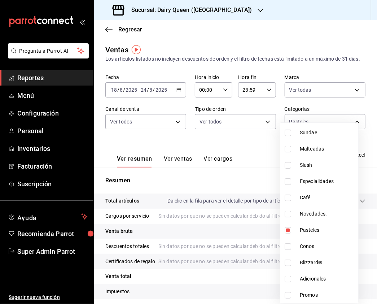
click at [348, 90] on div at bounding box center [188, 152] width 377 height 304
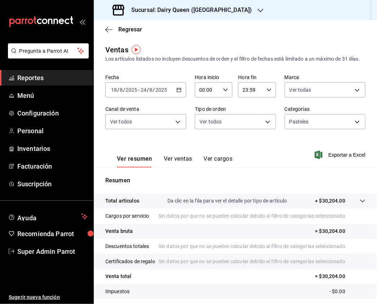
click at [349, 100] on body "Pregunta a Parrot AI Reportes Menú Configuración Personal Inventarios Facturaci…" at bounding box center [188, 152] width 377 height 304
click at [269, 145] on div at bounding box center [188, 152] width 377 height 304
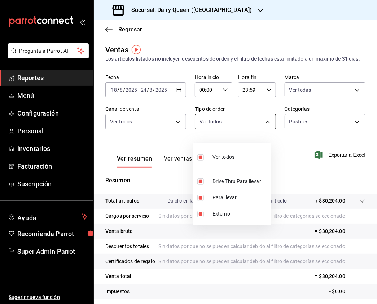
click at [221, 132] on body "Pregunta a Parrot AI Reportes Menú Configuración Personal Inventarios Facturaci…" at bounding box center [188, 152] width 377 height 304
click at [331, 133] on div at bounding box center [188, 152] width 377 height 304
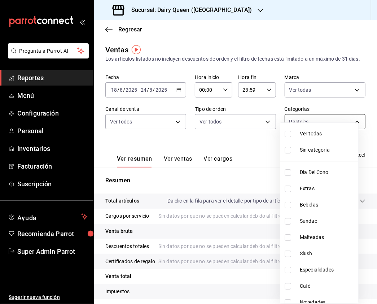
click at [337, 127] on body "Pregunta a Parrot AI Reportes Menú Configuración Personal Inventarios Facturaci…" at bounding box center [188, 152] width 377 height 304
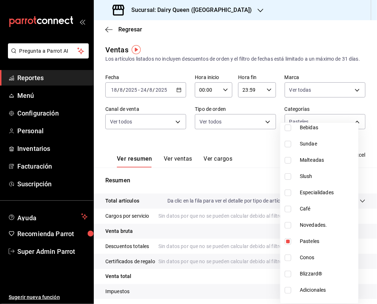
scroll to position [88, 0]
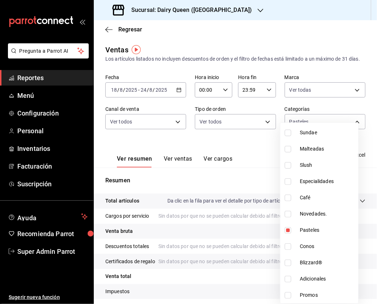
click at [242, 151] on div at bounding box center [188, 152] width 377 height 304
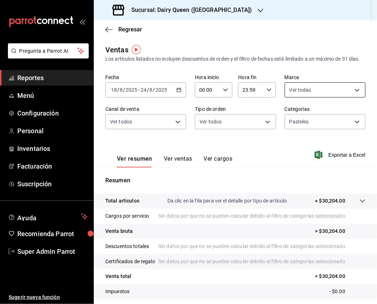
click at [331, 92] on body "Pregunta a Parrot AI Reportes Menú Configuración Personal Inventarios Facturaci…" at bounding box center [188, 152] width 377 height 304
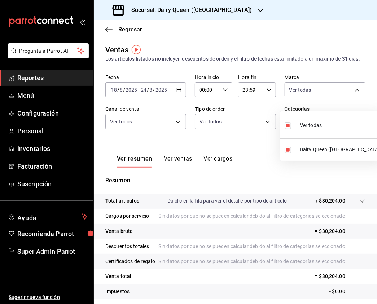
click at [248, 123] on div at bounding box center [188, 152] width 377 height 304
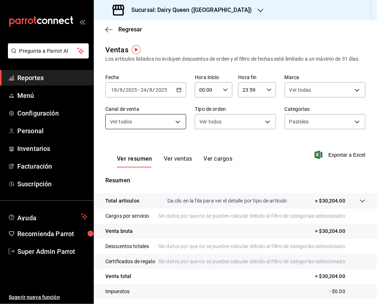
click at [162, 131] on body "Pregunta a Parrot AI Reportes Menú Configuración Personal Inventarios Facturaci…" at bounding box center [188, 152] width 377 height 304
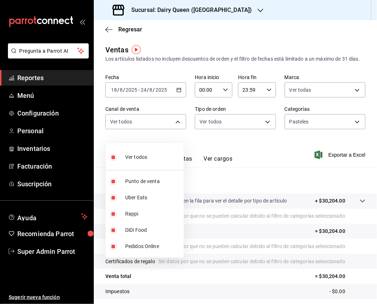
click at [253, 130] on div at bounding box center [188, 152] width 377 height 304
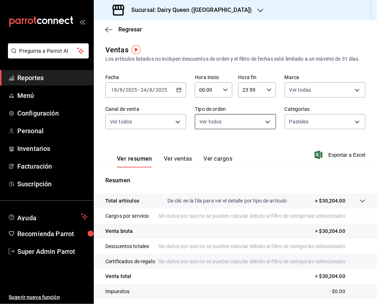
click at [270, 129] on body "Pregunta a Parrot AI Reportes Menú Configuración Personal Inventarios Facturaci…" at bounding box center [188, 152] width 377 height 304
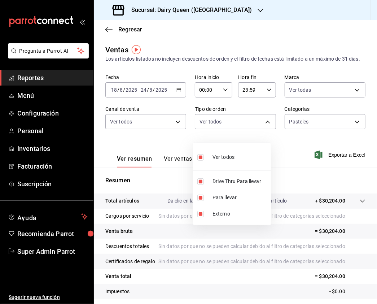
click at [326, 127] on div at bounding box center [188, 152] width 377 height 304
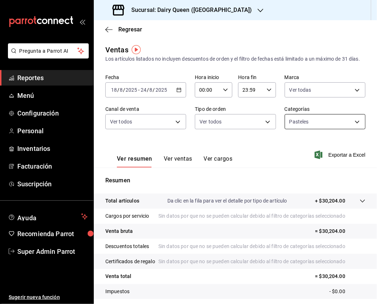
click at [341, 125] on body "Pregunta a Parrot AI Reportes Menú Configuración Personal Inventarios Facturaci…" at bounding box center [188, 152] width 377 height 304
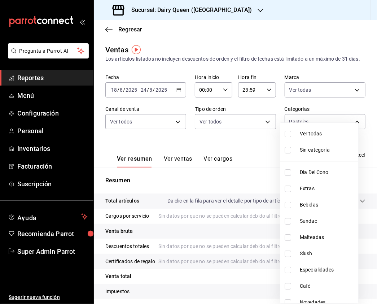
click at [184, 169] on div at bounding box center [188, 152] width 377 height 304
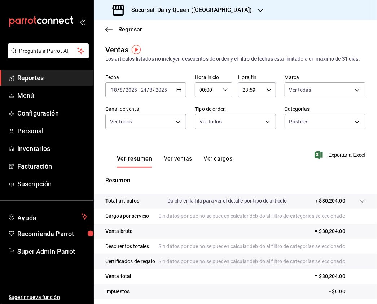
click at [183, 167] on button "Ver ventas" at bounding box center [178, 161] width 28 height 12
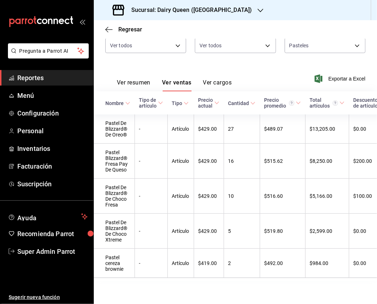
scroll to position [98, 0]
click at [232, 15] on div "Sucursal: Dairy Queen ([GEOGRAPHIC_DATA])" at bounding box center [183, 10] width 167 height 20
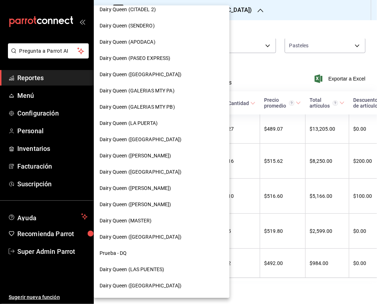
scroll to position [240, 0]
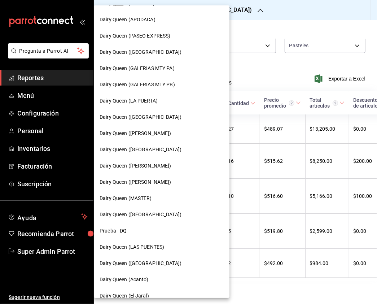
click at [166, 165] on span "Dairy Queen ([PERSON_NAME])" at bounding box center [136, 166] width 72 height 8
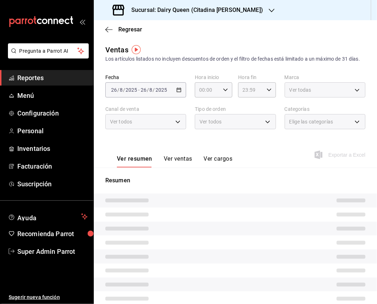
click at [316, 88] on div "Ver todas" at bounding box center [325, 88] width 81 height 18
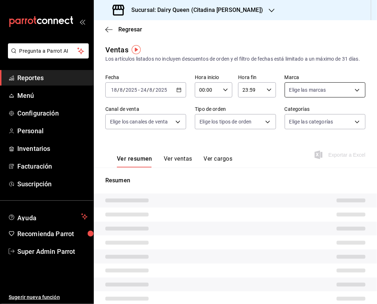
click at [342, 97] on div "Elige las marcas" at bounding box center [325, 89] width 81 height 15
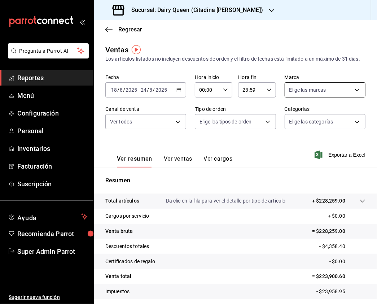
click at [351, 97] on body "Pregunta a Parrot AI Reportes Menú Configuración Personal Inventarios Facturaci…" at bounding box center [188, 152] width 377 height 304
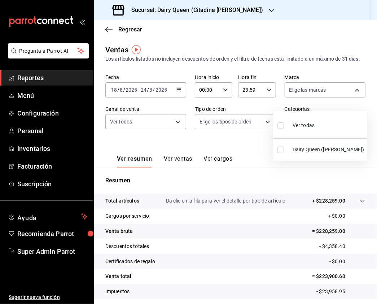
click at [280, 125] on input "checkbox" at bounding box center [280, 125] width 6 height 6
click at [165, 132] on div at bounding box center [188, 152] width 377 height 304
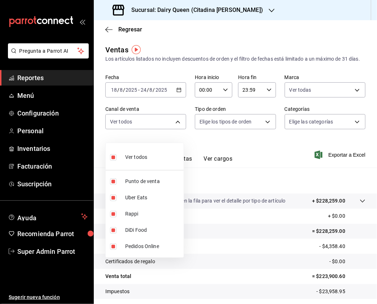
click at [171, 129] on body "Pregunta a Parrot AI Reportes Menú Configuración Personal Inventarios Facturaci…" at bounding box center [188, 152] width 377 height 304
click at [239, 120] on div at bounding box center [188, 152] width 377 height 304
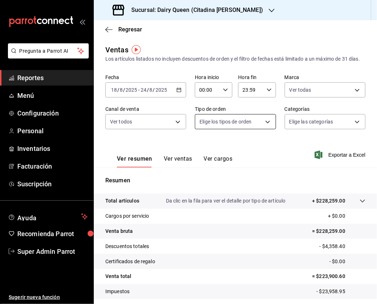
click at [264, 127] on body "Pregunta a Parrot AI Reportes Menú Configuración Personal Inventarios Facturaci…" at bounding box center [188, 152] width 377 height 304
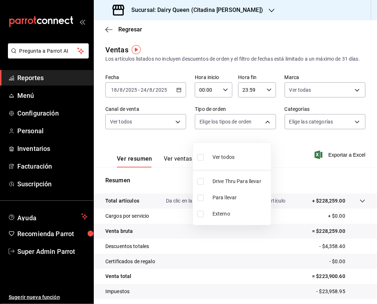
click at [200, 181] on input "checkbox" at bounding box center [200, 181] width 6 height 6
click at [326, 132] on div at bounding box center [188, 152] width 377 height 304
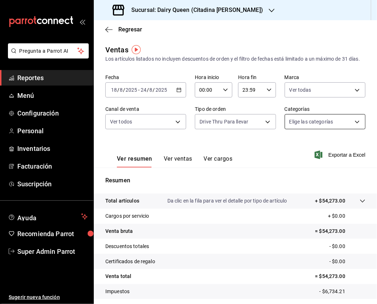
click at [345, 128] on body "Pregunta a Parrot AI Reportes Menú Configuración Personal Inventarios Facturaci…" at bounding box center [188, 152] width 377 height 304
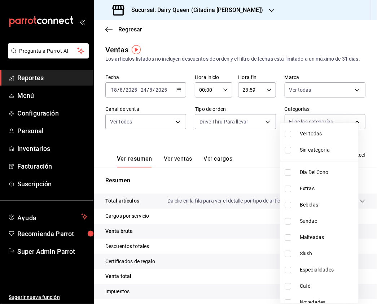
click at [289, 132] on input "checkbox" at bounding box center [288, 134] width 6 height 6
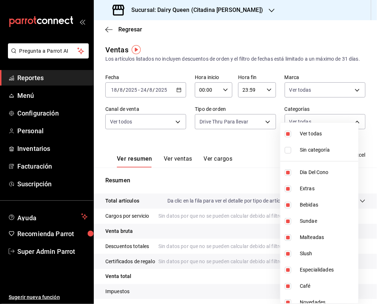
click at [352, 93] on div at bounding box center [188, 152] width 377 height 304
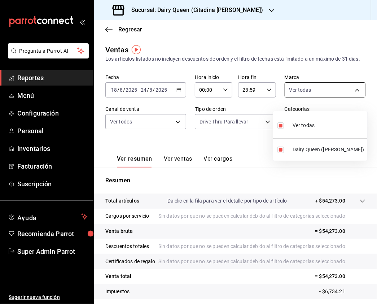
click at [348, 102] on body "Pregunta a Parrot AI Reportes Menú Configuración Personal Inventarios Facturaci…" at bounding box center [188, 152] width 377 height 304
click at [210, 145] on div at bounding box center [188, 152] width 377 height 304
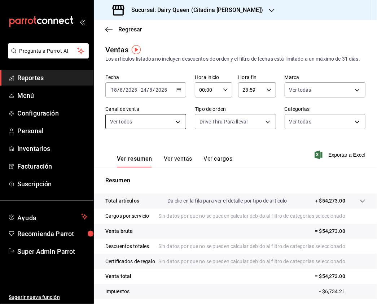
click at [165, 134] on body "Pregunta a Parrot AI Reportes Menú Configuración Personal Inventarios Facturaci…" at bounding box center [188, 152] width 377 height 304
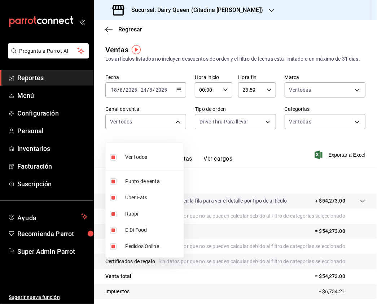
click at [234, 136] on div at bounding box center [188, 152] width 377 height 304
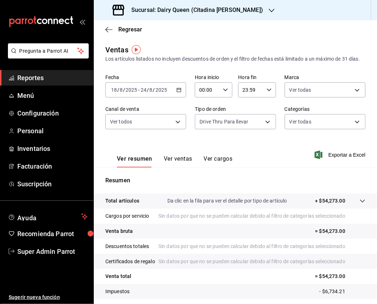
click at [252, 129] on body "Pregunta a Parrot AI Reportes Menú Configuración Personal Inventarios Facturaci…" at bounding box center [188, 152] width 377 height 304
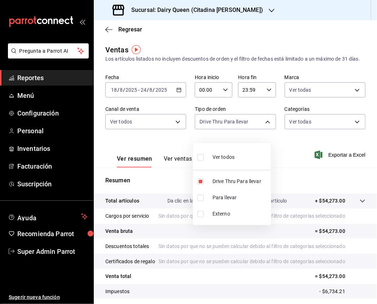
click at [333, 130] on div at bounding box center [188, 152] width 377 height 304
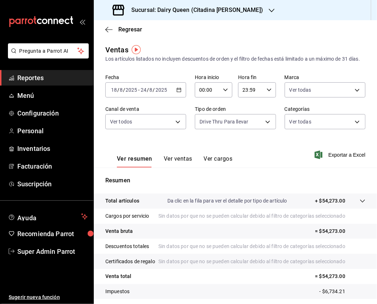
click at [356, 126] on body "Pregunta a Parrot AI Reportes Menú Configuración Personal Inventarios Facturaci…" at bounding box center [188, 152] width 377 height 304
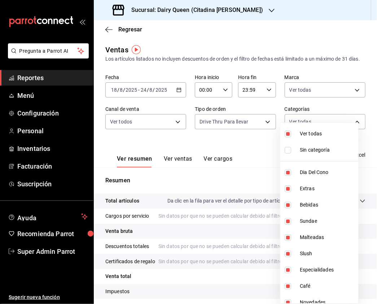
click at [201, 170] on div at bounding box center [188, 152] width 377 height 304
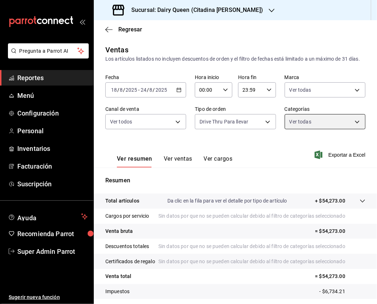
scroll to position [72, 0]
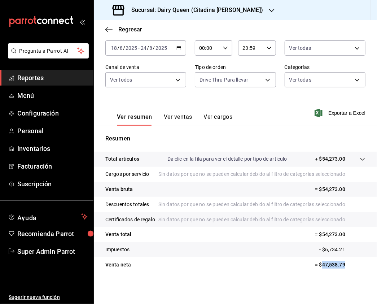
drag, startPoint x: 351, startPoint y: 266, endPoint x: 314, endPoint y: 267, distance: 36.4
click at [315, 267] on p "= $47,538.79" at bounding box center [340, 265] width 50 height 8
copy p "47,538.79"
click at [245, 53] on body "Pregunta a Parrot AI Reportes Menú Configuración Personal Inventarios Facturaci…" at bounding box center [188, 152] width 377 height 304
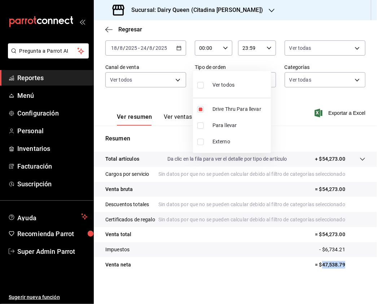
click at [198, 82] on input "checkbox" at bounding box center [200, 85] width 6 height 6
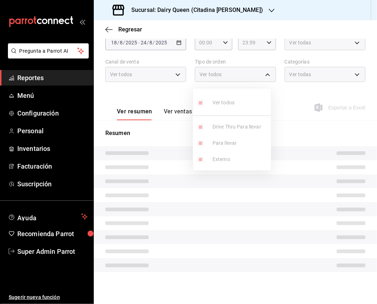
scroll to position [54, 0]
click at [316, 54] on div at bounding box center [188, 152] width 377 height 304
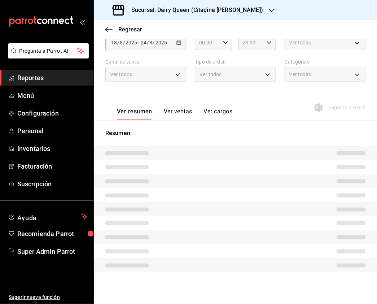
click at [311, 71] on div "Ver todas" at bounding box center [325, 74] width 81 height 15
click at [344, 73] on div "Ver todas" at bounding box center [325, 74] width 81 height 15
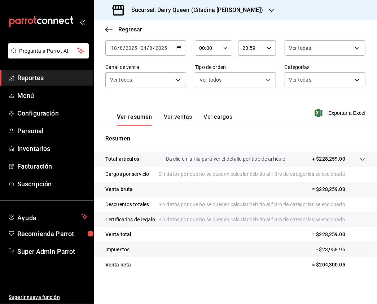
scroll to position [72, 0]
click at [339, 58] on body "Pregunta a Parrot AI Reportes Menú Configuración Personal Inventarios Facturaci…" at bounding box center [188, 152] width 377 height 304
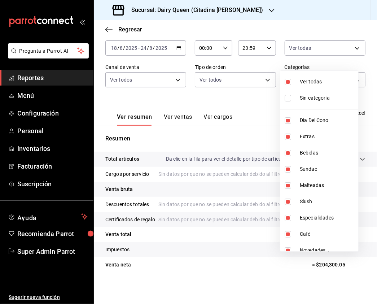
click at [287, 82] on input "checkbox" at bounding box center [288, 82] width 6 height 6
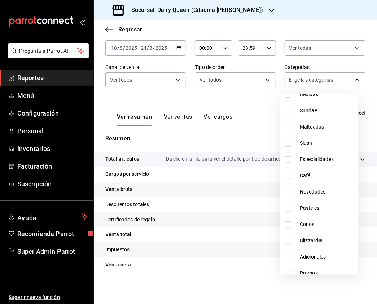
scroll to position [88, 0]
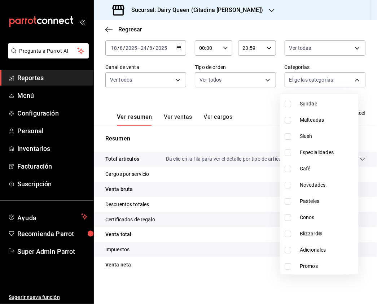
click at [290, 199] on input "checkbox" at bounding box center [288, 201] width 6 height 6
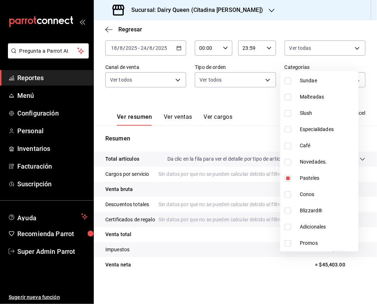
scroll to position [72, 0]
click at [253, 89] on div at bounding box center [188, 152] width 377 height 304
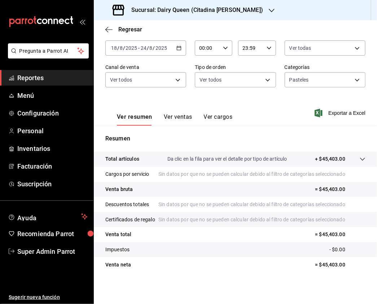
drag, startPoint x: 171, startPoint y: 96, endPoint x: 360, endPoint y: 112, distance: 190.0
click at [171, 113] on button "Ver ventas" at bounding box center [178, 119] width 28 height 12
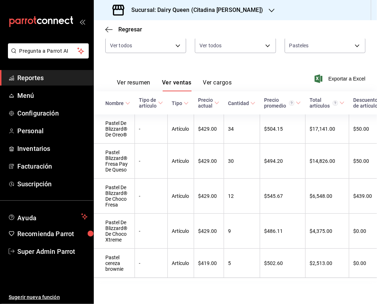
scroll to position [101, 0]
click at [209, 1] on div "Sucursal: Dairy Queen (Citadina [PERSON_NAME])" at bounding box center [189, 10] width 178 height 20
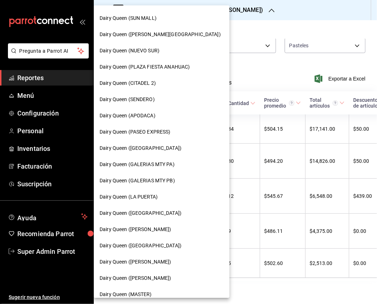
scroll to position [192, 0]
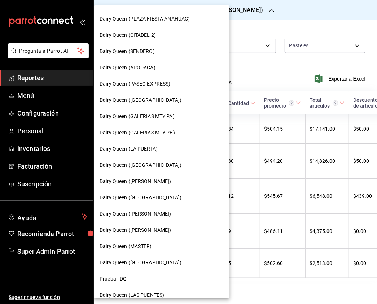
click at [153, 229] on span "Dairy Queen ([PERSON_NAME])" at bounding box center [136, 230] width 72 height 8
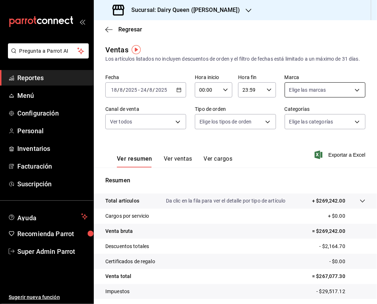
click at [318, 100] on body "Pregunta a Parrot AI Reportes Menú Configuración Personal Inventarios Facturaci…" at bounding box center [188, 152] width 377 height 304
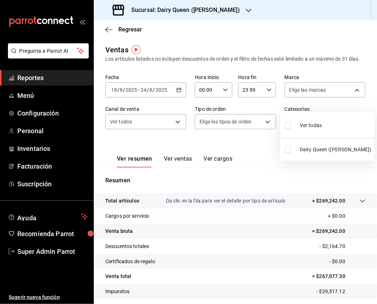
drag, startPoint x: 286, startPoint y: 126, endPoint x: 289, endPoint y: 132, distance: 6.5
click at [287, 127] on input "checkbox" at bounding box center [288, 125] width 6 height 6
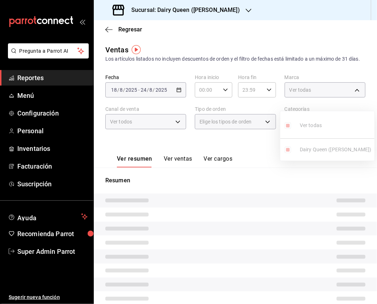
click at [176, 131] on div at bounding box center [188, 152] width 377 height 304
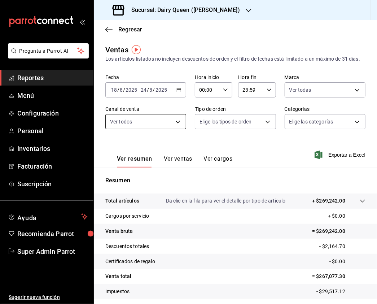
click at [175, 130] on body "Pregunta a Parrot AI Reportes Menú Configuración Personal Inventarios Facturaci…" at bounding box center [188, 152] width 377 height 304
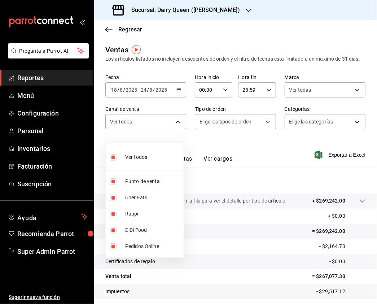
click at [268, 118] on div at bounding box center [188, 152] width 377 height 304
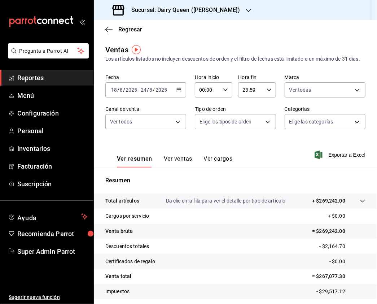
click at [265, 132] on body "Pregunta a Parrot AI Reportes Menú Configuración Personal Inventarios Facturaci…" at bounding box center [188, 152] width 377 height 304
click at [201, 195] on input "checkbox" at bounding box center [200, 197] width 6 height 6
click at [326, 141] on div at bounding box center [188, 152] width 377 height 304
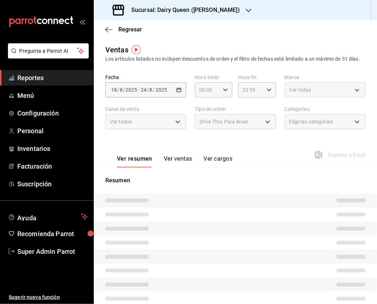
click at [328, 125] on span "Elige las categorías" at bounding box center [311, 121] width 44 height 7
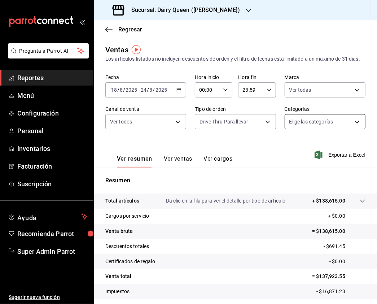
click at [348, 128] on body "Pregunta a Parrot AI Reportes Menú Configuración Personal Inventarios Facturaci…" at bounding box center [188, 152] width 377 height 304
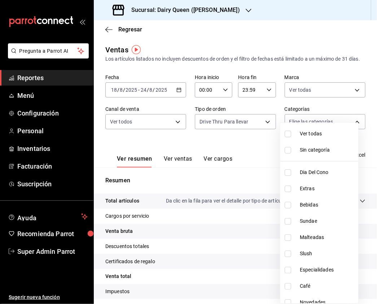
click at [287, 133] on input "checkbox" at bounding box center [288, 134] width 6 height 6
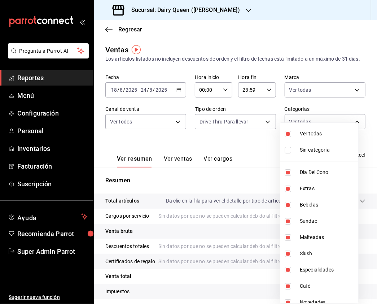
click at [221, 158] on div at bounding box center [188, 152] width 377 height 304
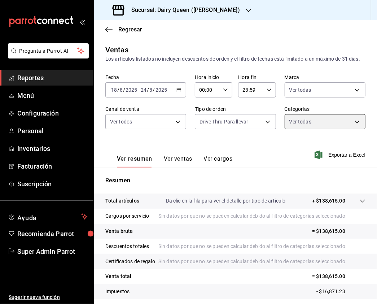
scroll to position [72, 0]
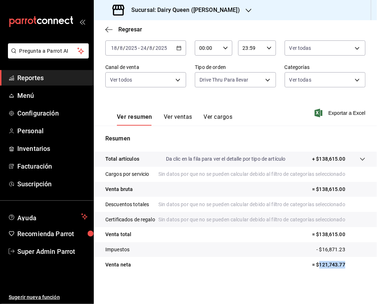
drag, startPoint x: 347, startPoint y: 264, endPoint x: 313, endPoint y: 265, distance: 33.6
click at [313, 265] on p "= $121,743.77" at bounding box center [338, 265] width 53 height 8
copy p "121,743.77"
click at [242, 59] on body "Pregunta a Parrot AI Reportes Menú Configuración Personal Inventarios Facturaci…" at bounding box center [188, 152] width 377 height 304
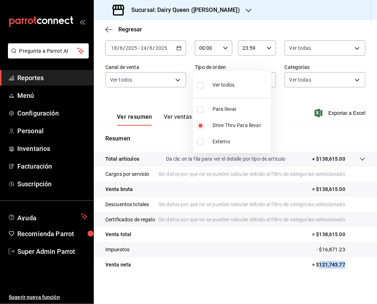
click at [202, 84] on input "checkbox" at bounding box center [200, 85] width 6 height 6
click at [341, 49] on div at bounding box center [188, 152] width 377 height 304
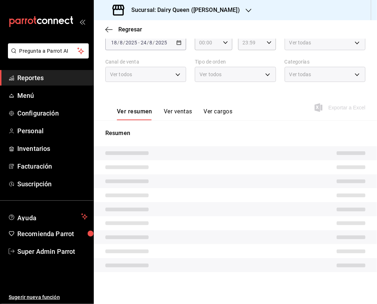
scroll to position [54, 0]
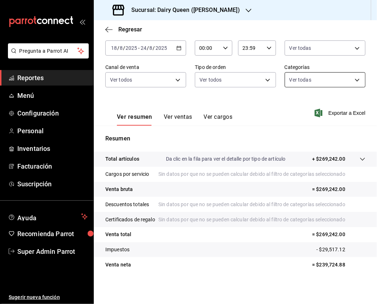
click at [345, 74] on body "Pregunta a Parrot AI Reportes Menú Configuración Personal Inventarios Facturaci…" at bounding box center [188, 152] width 377 height 304
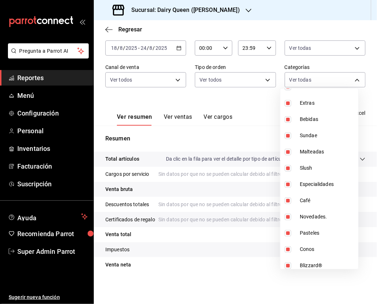
scroll to position [0, 0]
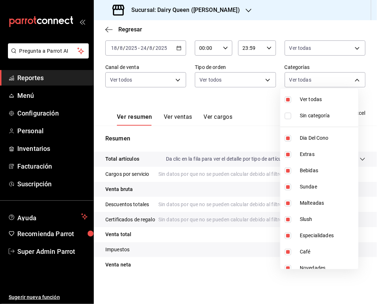
click at [287, 100] on input "checkbox" at bounding box center [288, 99] width 6 height 6
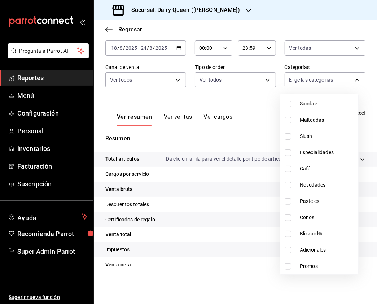
scroll to position [49, 0]
click at [286, 202] on input "checkbox" at bounding box center [288, 201] width 6 height 6
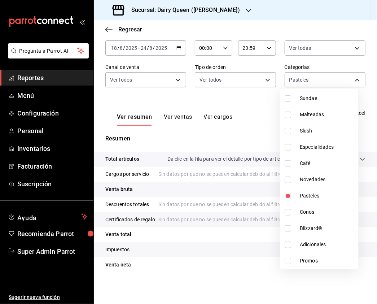
click at [266, 94] on div at bounding box center [188, 152] width 377 height 304
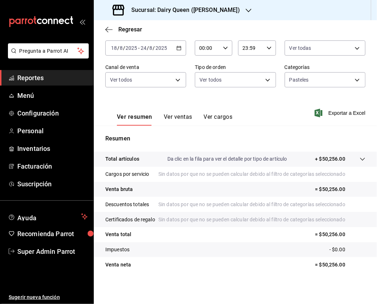
drag, startPoint x: 181, startPoint y: 110, endPoint x: 375, endPoint y: 105, distance: 194.8
click at [181, 113] on button "Ver ventas" at bounding box center [178, 119] width 28 height 12
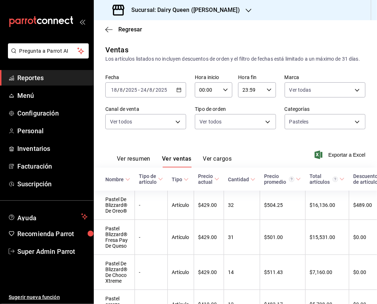
scroll to position [101, 0]
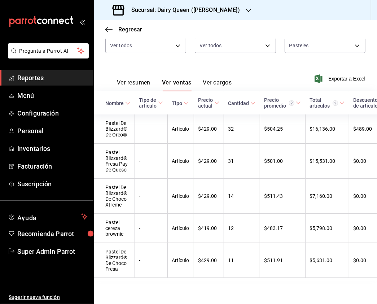
click at [195, 5] on div "Sucursal: Dairy Queen ([PERSON_NAME])" at bounding box center [177, 10] width 155 height 20
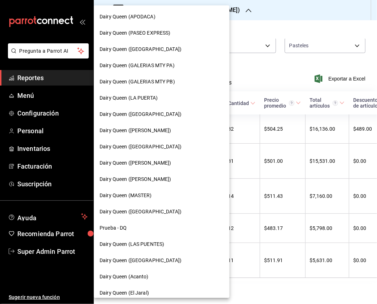
scroll to position [249, 0]
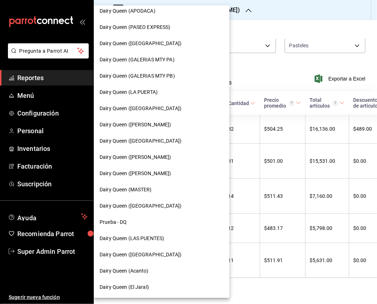
click at [163, 204] on span "Dairy Queen ([GEOGRAPHIC_DATA])" at bounding box center [141, 206] width 82 height 8
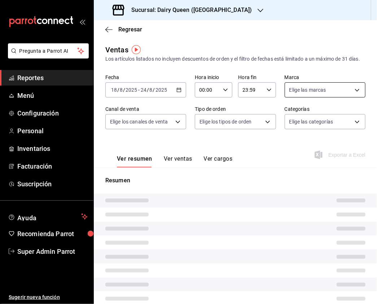
click at [322, 102] on body "Pregunta a Parrot AI Reportes Menú Configuración Personal Inventarios Facturaci…" at bounding box center [188, 152] width 377 height 304
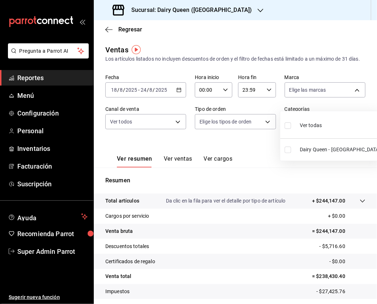
click at [289, 124] on input "checkbox" at bounding box center [288, 125] width 6 height 6
click at [163, 119] on div at bounding box center [188, 152] width 377 height 304
click at [175, 128] on div at bounding box center [188, 152] width 377 height 304
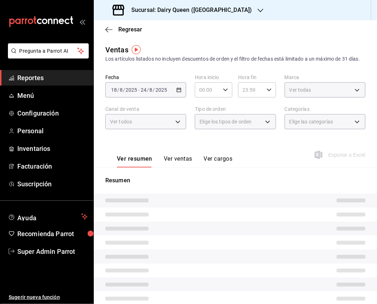
click at [176, 126] on div at bounding box center [188, 152] width 377 height 304
click at [176, 130] on body "Pregunta a Parrot AI Reportes Menú Configuración Personal Inventarios Facturaci…" at bounding box center [188, 152] width 377 height 304
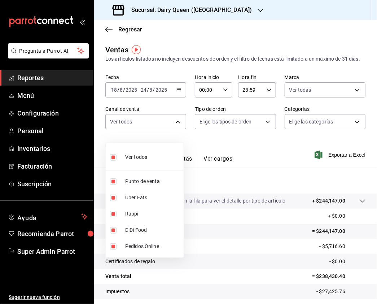
click at [220, 132] on div at bounding box center [188, 152] width 377 height 304
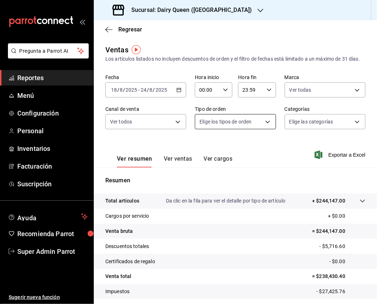
click at [223, 132] on body "Pregunta a Parrot AI Reportes Menú Configuración Personal Inventarios Facturaci…" at bounding box center [188, 152] width 377 height 304
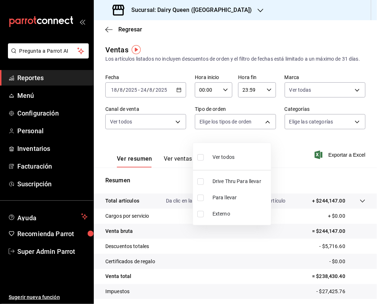
click at [199, 183] on input "checkbox" at bounding box center [200, 181] width 6 height 6
click at [329, 136] on div at bounding box center [188, 152] width 377 height 304
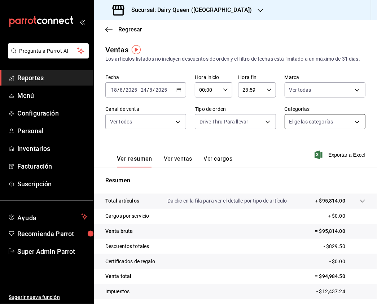
click at [347, 127] on body "Pregunta a Parrot AI Reportes Menú Configuración Personal Inventarios Facturaci…" at bounding box center [188, 152] width 377 height 304
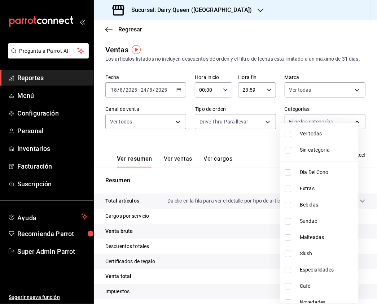
click at [286, 132] on input "checkbox" at bounding box center [288, 134] width 6 height 6
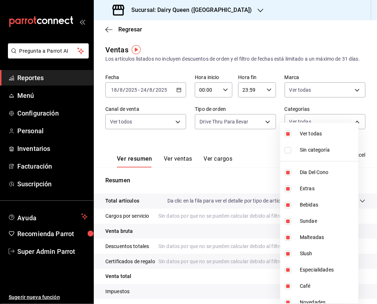
click at [254, 149] on div at bounding box center [188, 152] width 377 height 304
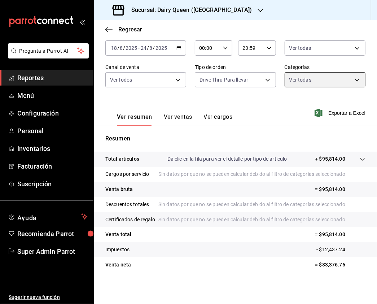
scroll to position [72, 0]
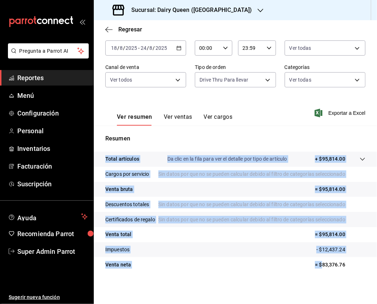
drag, startPoint x: 350, startPoint y: 273, endPoint x: 316, endPoint y: 265, distance: 34.7
click at [316, 265] on div "Total artículos Da clic en la fila para ver el detalle por tipo de artículo + $…" at bounding box center [235, 215] width 283 height 129
click at [237, 62] on body "Pregunta a Parrot AI Reportes Menú Configuración Personal Inventarios Facturaci…" at bounding box center [188, 152] width 377 height 304
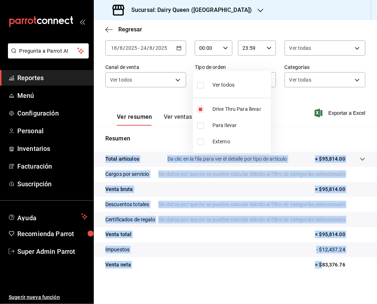
click at [201, 83] on input "checkbox" at bounding box center [200, 85] width 6 height 6
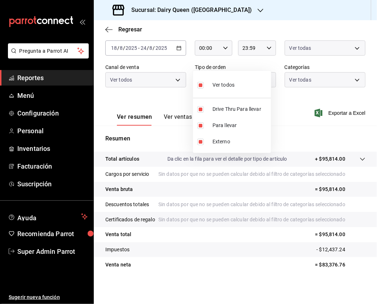
scroll to position [54, 0]
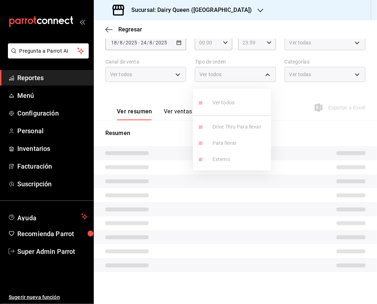
click at [329, 52] on div at bounding box center [188, 152] width 377 height 304
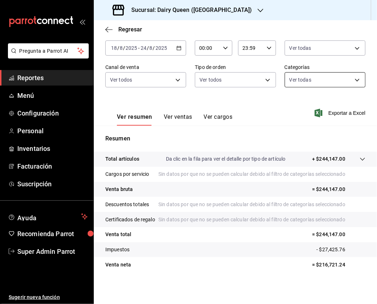
scroll to position [72, 0]
click at [343, 53] on body "Pregunta a Parrot AI Reportes Menú Configuración Personal Inventarios Facturaci…" at bounding box center [188, 152] width 377 height 304
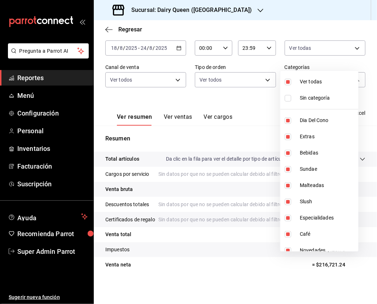
click at [288, 80] on input "checkbox" at bounding box center [288, 82] width 6 height 6
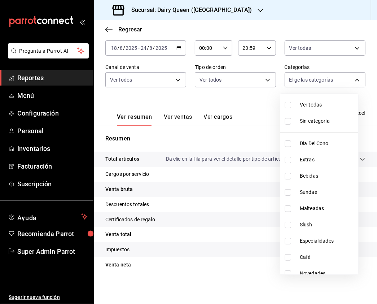
scroll to position [49, 0]
click at [174, 116] on div at bounding box center [188, 152] width 377 height 304
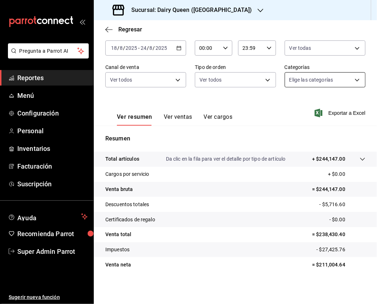
click at [325, 74] on body "Pregunta a Parrot AI Reportes Menú Configuración Personal Inventarios Facturaci…" at bounding box center [188, 152] width 377 height 304
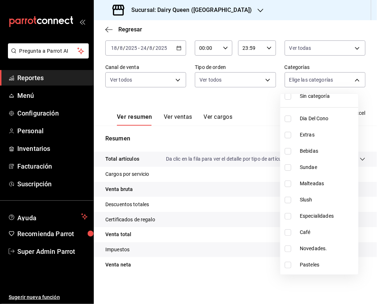
scroll to position [88, 0]
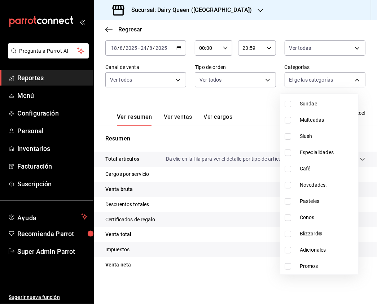
click at [289, 198] on input "checkbox" at bounding box center [288, 201] width 6 height 6
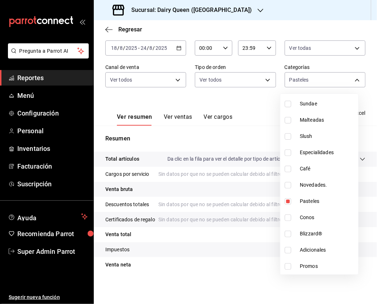
click at [171, 123] on div at bounding box center [188, 152] width 377 height 304
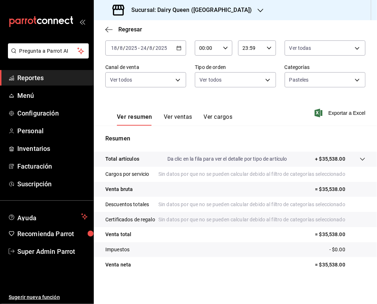
click at [172, 114] on button "Ver ventas" at bounding box center [178, 119] width 28 height 12
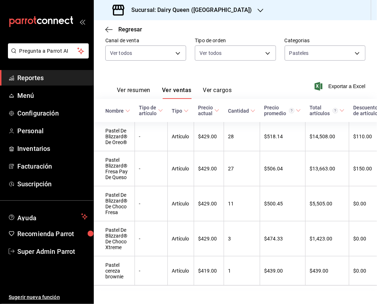
scroll to position [101, 0]
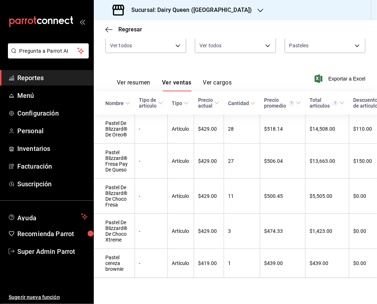
click at [201, 4] on div "Sucursal: Dairy Queen ([GEOGRAPHIC_DATA])" at bounding box center [183, 10] width 167 height 20
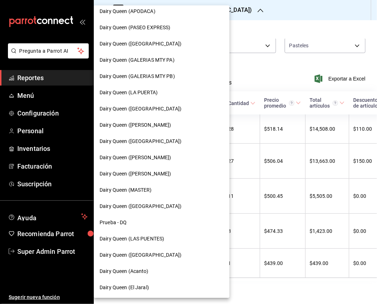
scroll to position [249, 0]
click at [143, 273] on span "Dairy Queen (Acanto)" at bounding box center [124, 271] width 49 height 8
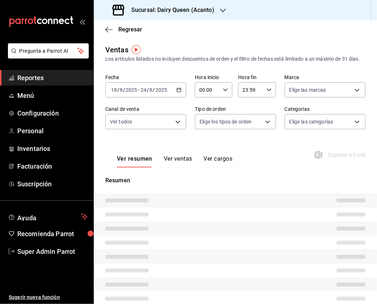
click at [325, 95] on div "Elige las marcas" at bounding box center [325, 89] width 81 height 15
click at [313, 100] on body "Pregunta a Parrot AI Reportes Menú Configuración Personal Inventarios Facturaci…" at bounding box center [188, 152] width 377 height 304
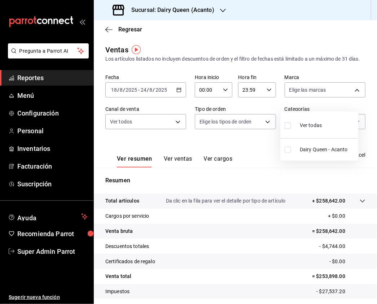
click at [286, 127] on input "checkbox" at bounding box center [288, 125] width 6 height 6
click at [146, 139] on div at bounding box center [188, 152] width 377 height 304
click at [162, 131] on div at bounding box center [188, 152] width 377 height 304
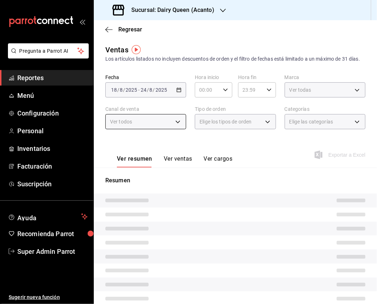
click at [175, 128] on div "Ver todos" at bounding box center [145, 121] width 81 height 15
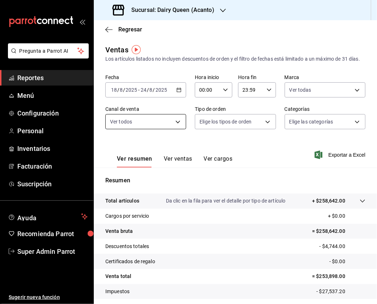
click at [176, 128] on body "Pregunta a Parrot AI Reportes Menú Configuración Personal Inventarios Facturaci…" at bounding box center [188, 152] width 377 height 304
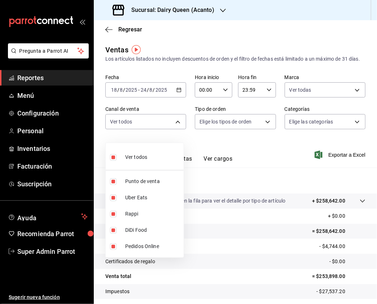
drag, startPoint x: 266, startPoint y: 107, endPoint x: 263, endPoint y: 125, distance: 18.4
click at [266, 109] on div at bounding box center [188, 152] width 377 height 304
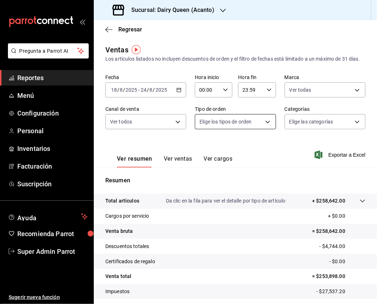
click at [259, 131] on body "Pregunta a Parrot AI Reportes Menú Configuración Personal Inventarios Facturaci…" at bounding box center [188, 152] width 377 height 304
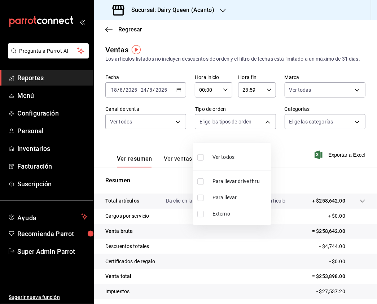
click at [198, 182] on input "checkbox" at bounding box center [200, 181] width 6 height 6
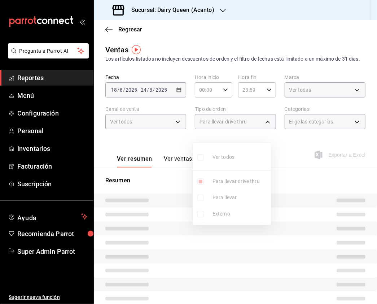
click at [373, 119] on div at bounding box center [188, 152] width 377 height 304
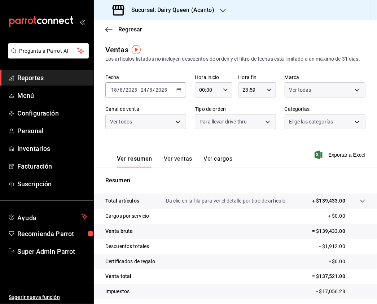
click at [328, 129] on body "Pregunta a Parrot AI Reportes Menú Configuración Personal Inventarios Facturaci…" at bounding box center [188, 152] width 377 height 304
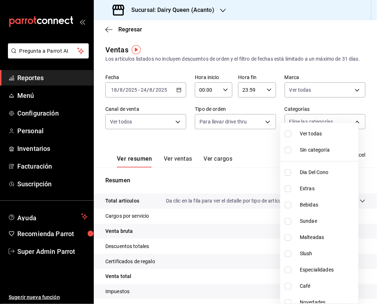
click at [289, 133] on input "checkbox" at bounding box center [288, 134] width 6 height 6
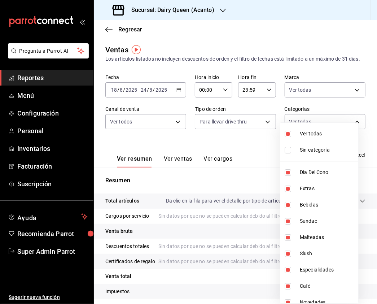
click at [194, 146] on div at bounding box center [188, 152] width 377 height 304
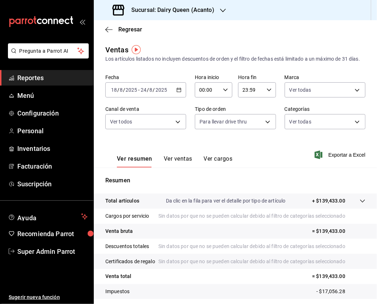
click at [246, 130] on body "Pregunta a Parrot AI Reportes Menú Configuración Personal Inventarios Facturaci…" at bounding box center [188, 152] width 377 height 304
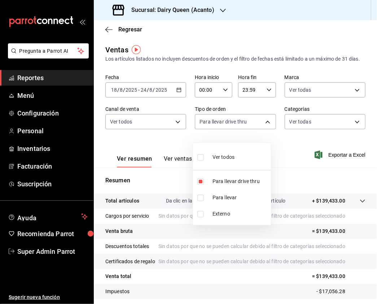
click at [304, 123] on div at bounding box center [188, 152] width 377 height 304
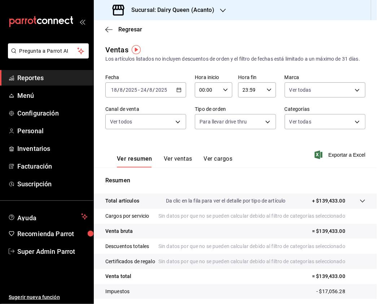
click at [325, 129] on body "Pregunta a Parrot AI Reportes Menú Configuración Personal Inventarios Facturaci…" at bounding box center [188, 152] width 377 height 304
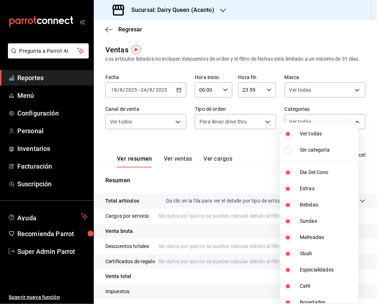
click at [325, 129] on li "Ver todas" at bounding box center [319, 134] width 78 height 16
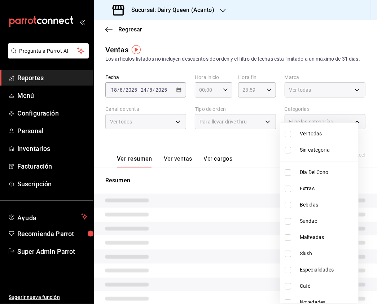
click at [325, 129] on li "Ver todas" at bounding box center [319, 134] width 78 height 16
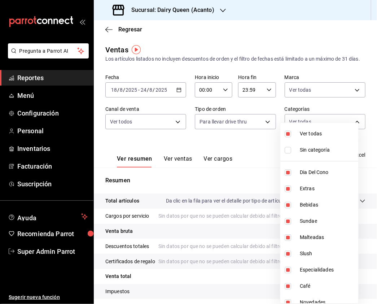
click at [362, 74] on div at bounding box center [188, 152] width 377 height 304
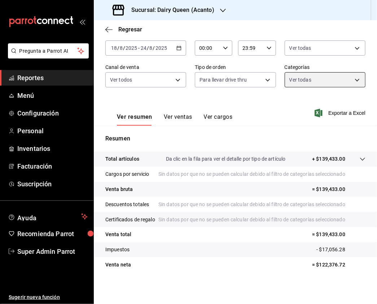
scroll to position [72, 0]
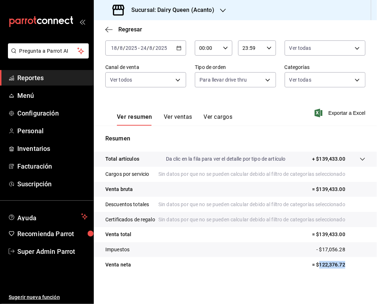
drag, startPoint x: 336, startPoint y: 264, endPoint x: 312, endPoint y: 265, distance: 24.9
click at [312, 265] on p "= $122,376.72" at bounding box center [338, 265] width 53 height 8
copy p "122,376.72"
click at [235, 53] on body "Pregunta a Parrot AI Reportes Menú Configuración Personal Inventarios Facturaci…" at bounding box center [188, 152] width 377 height 304
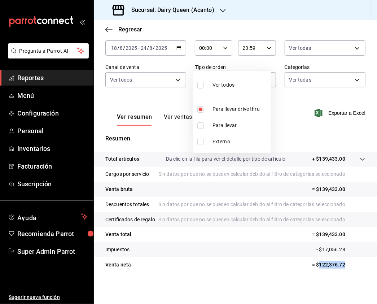
click at [198, 84] on input "checkbox" at bounding box center [200, 85] width 6 height 6
click at [309, 59] on div at bounding box center [188, 152] width 377 height 304
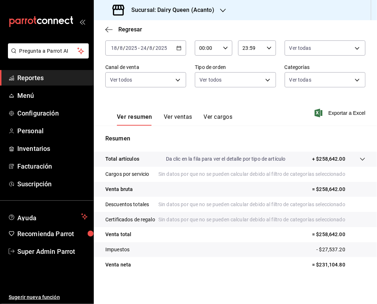
scroll to position [72, 0]
click at [322, 58] on body "Pregunta a Parrot AI Reportes Menú Configuración Personal Inventarios Facturaci…" at bounding box center [188, 152] width 377 height 304
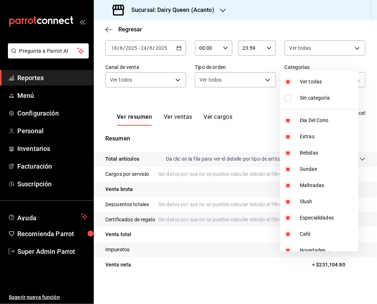
drag, startPoint x: 330, startPoint y: 35, endPoint x: 355, endPoint y: 35, distance: 24.9
click at [330, 35] on div at bounding box center [188, 152] width 377 height 304
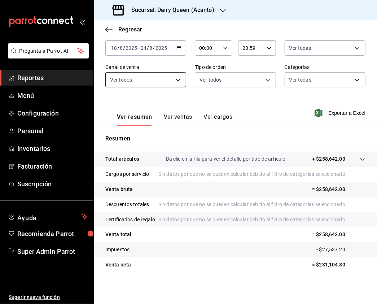
click at [163, 61] on body "Pregunta a Parrot AI Reportes Menú Configuración Personal Inventarios Facturaci…" at bounding box center [188, 152] width 377 height 304
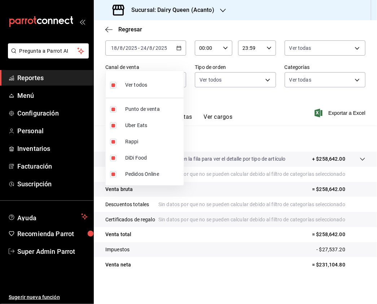
click at [267, 54] on div at bounding box center [188, 152] width 377 height 304
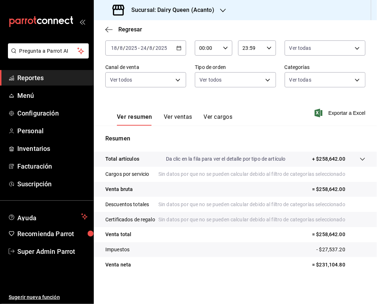
click at [263, 60] on body "Pregunta a Parrot AI Reportes Menú Configuración Personal Inventarios Facturaci…" at bounding box center [188, 152] width 377 height 304
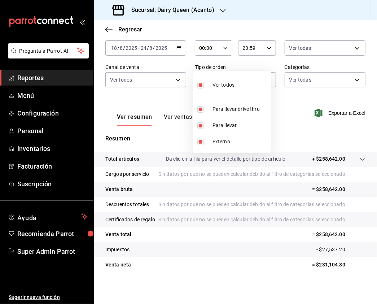
click at [334, 66] on div at bounding box center [188, 152] width 377 height 304
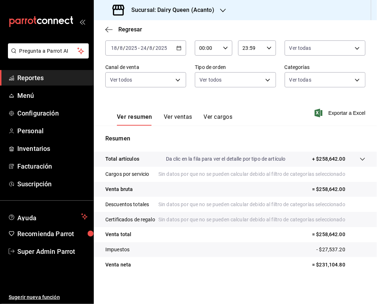
click at [333, 58] on body "Pregunta a Parrot AI Reportes Menú Configuración Personal Inventarios Facturaci…" at bounding box center [188, 152] width 377 height 304
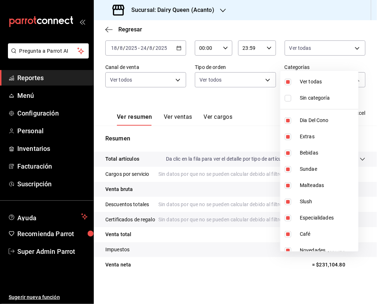
drag, startPoint x: 232, startPoint y: 231, endPoint x: 235, endPoint y: 234, distance: 4.9
click at [235, 234] on div at bounding box center [188, 152] width 377 height 304
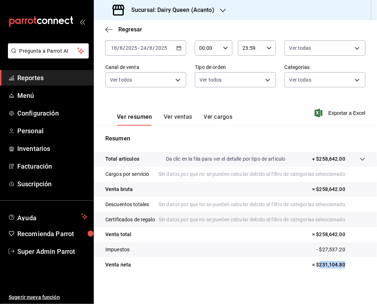
drag, startPoint x: 342, startPoint y: 264, endPoint x: 311, endPoint y: 263, distance: 31.0
click at [312, 263] on p "= $231,104.80" at bounding box center [338, 265] width 53 height 8
copy p "231,104.80"
click at [254, 56] on body "Pregunta a Parrot AI Reportes Menú Configuración Personal Inventarios Facturaci…" at bounding box center [188, 152] width 377 height 304
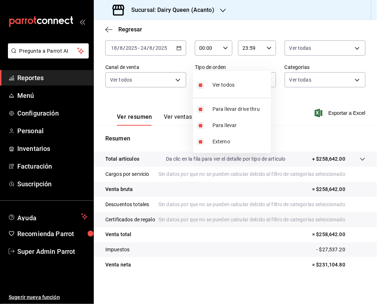
click at [316, 57] on div at bounding box center [188, 152] width 377 height 304
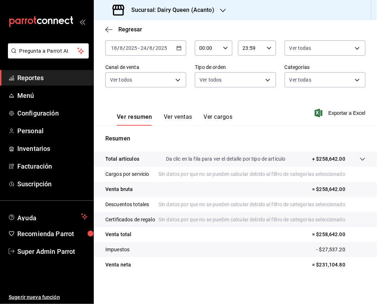
click at [347, 58] on body "Pregunta a Parrot AI Reportes Menú Configuración Personal Inventarios Facturaci…" at bounding box center [188, 152] width 377 height 304
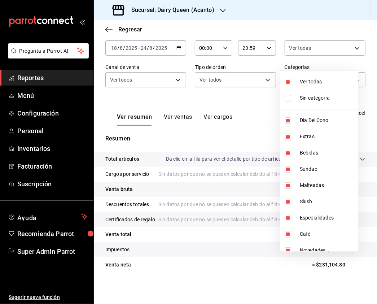
click at [288, 81] on input "checkbox" at bounding box center [288, 82] width 6 height 6
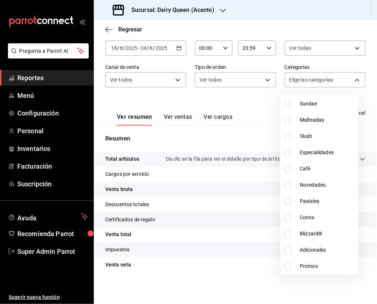
scroll to position [49, 0]
click at [287, 199] on input "checkbox" at bounding box center [288, 201] width 6 height 6
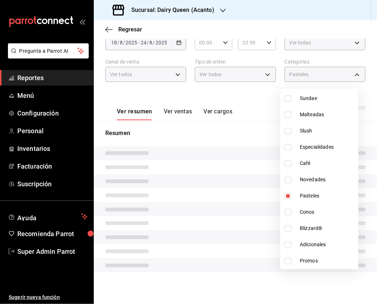
scroll to position [54, 0]
click at [265, 100] on div at bounding box center [188, 152] width 377 height 304
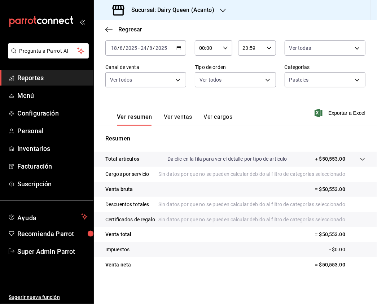
scroll to position [72, 0]
click at [186, 113] on button "Ver ventas" at bounding box center [178, 119] width 28 height 12
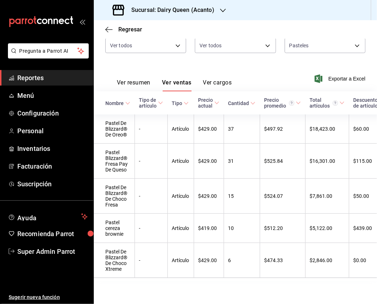
scroll to position [101, 0]
